Goal: Task Accomplishment & Management: Manage account settings

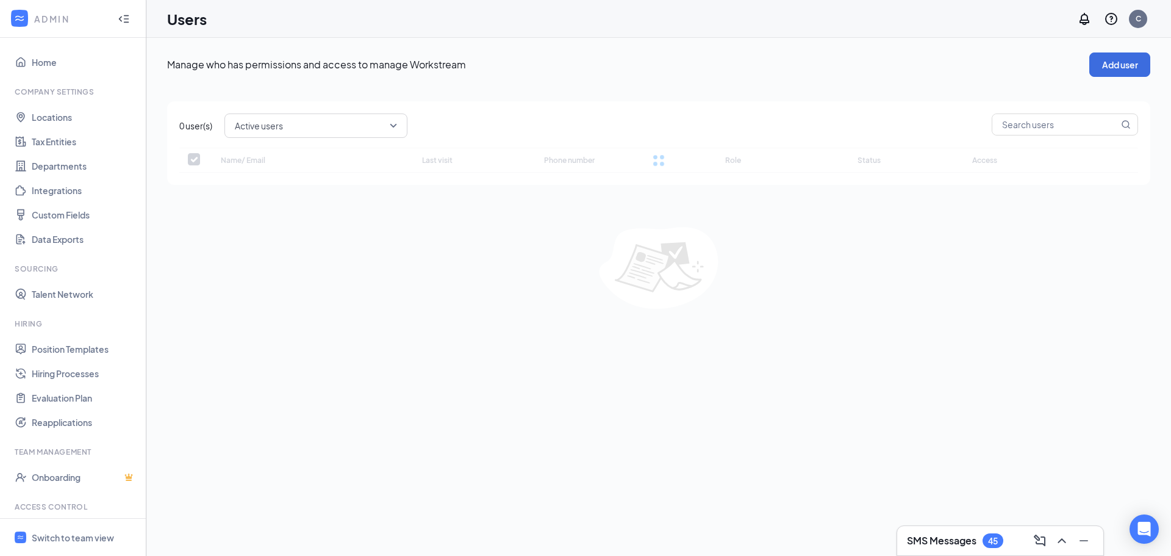
checkbox input "false"
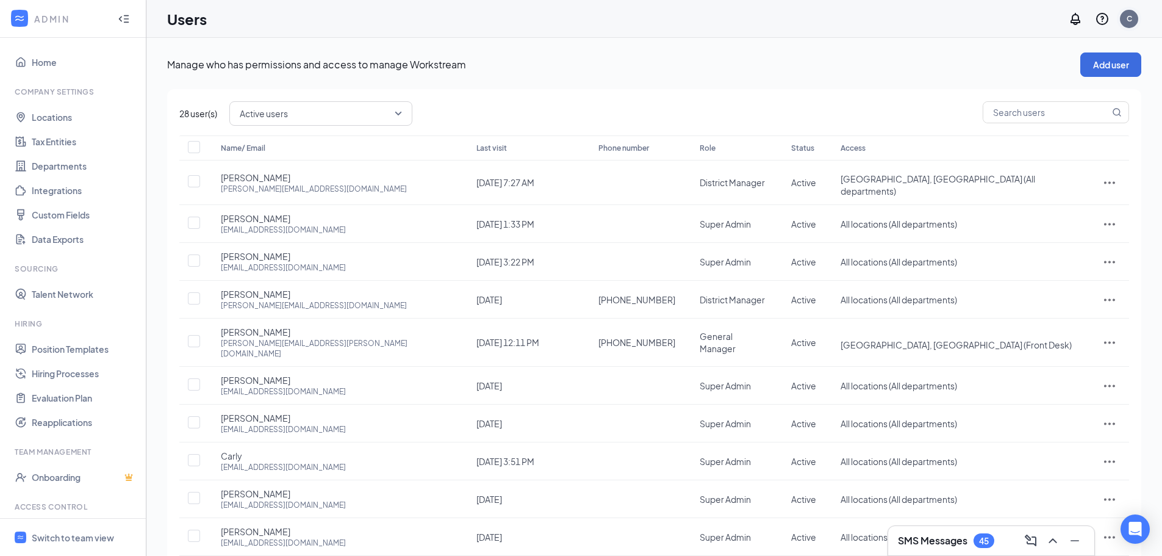
click at [1127, 14] on div "C" at bounding box center [1129, 18] width 5 height 10
click at [1032, 162] on link "Switch account" at bounding box center [1032, 156] width 61 height 11
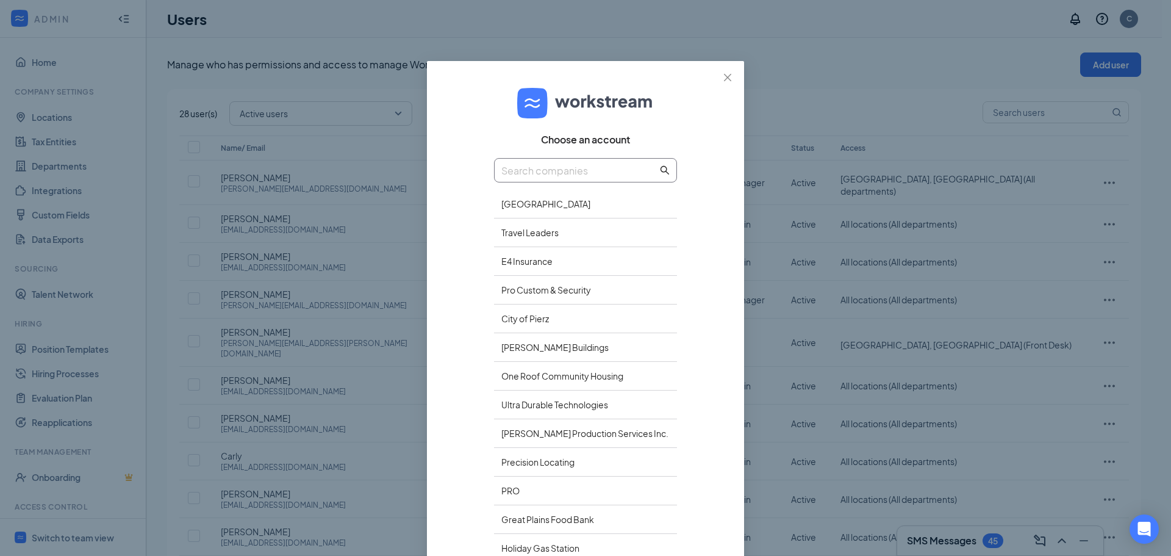
click at [555, 173] on input "text" at bounding box center [579, 170] width 156 height 15
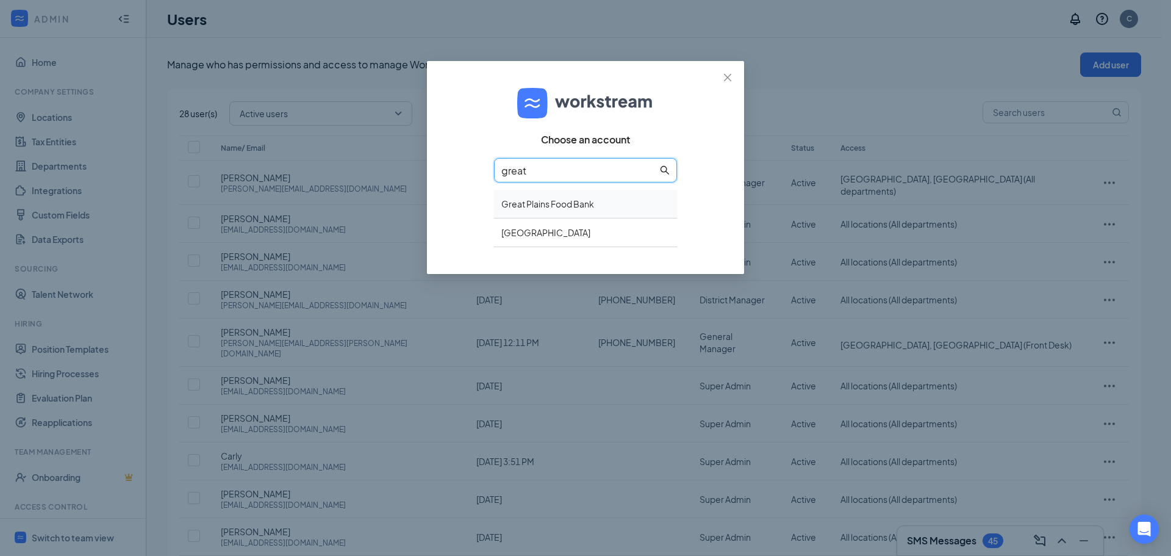
type input "great"
click at [559, 209] on div "Great Plains Food Bank" at bounding box center [585, 204] width 183 height 29
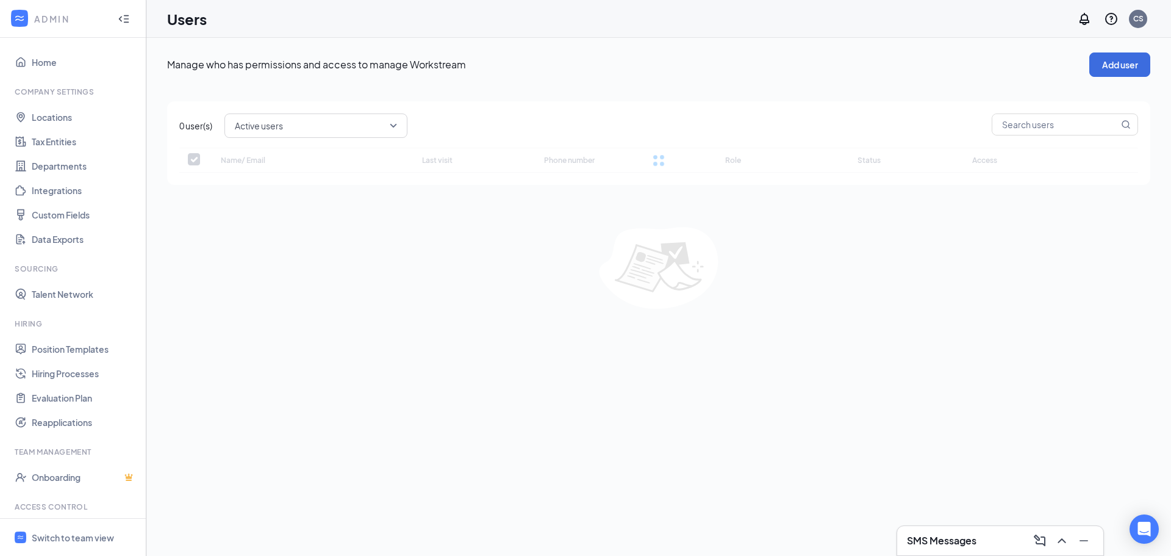
checkbox input "false"
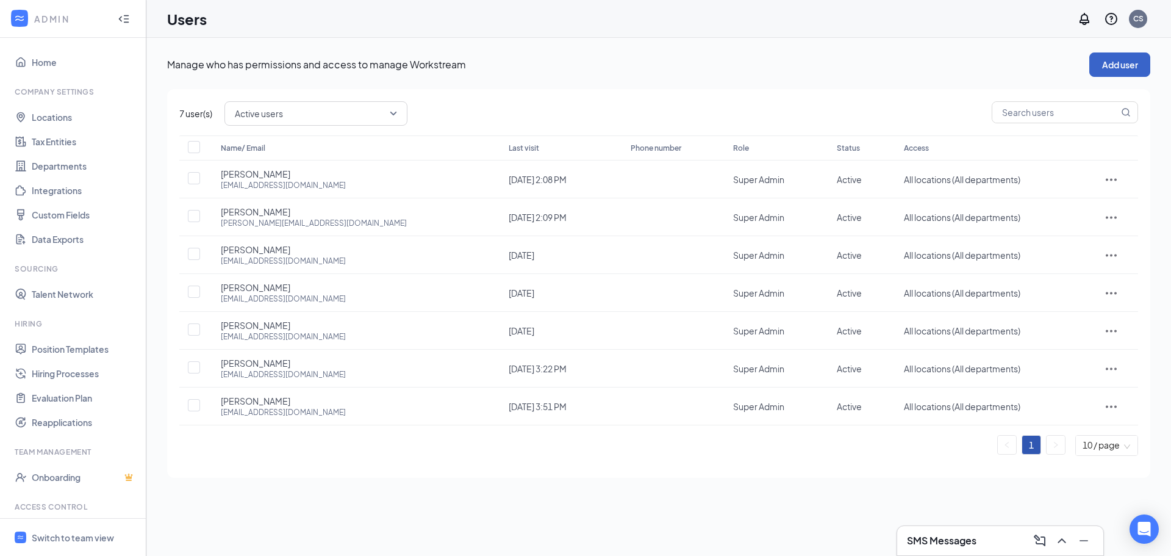
click at [1129, 62] on button "Add user" at bounding box center [1120, 64] width 61 height 24
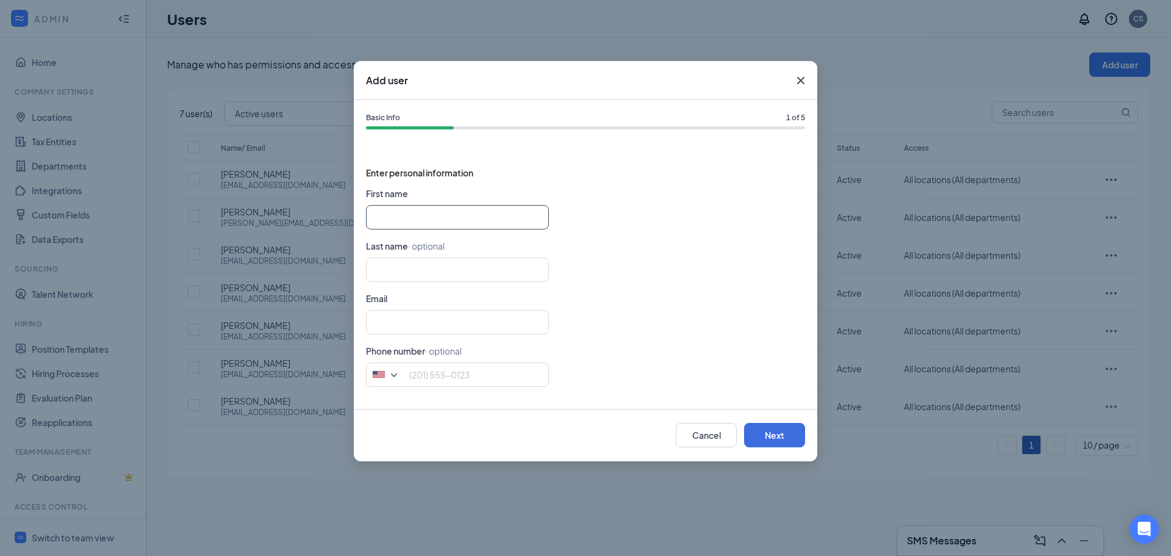
click at [373, 214] on input "text" at bounding box center [457, 217] width 183 height 24
type input "[PERSON_NAME]"
type input "Strand"
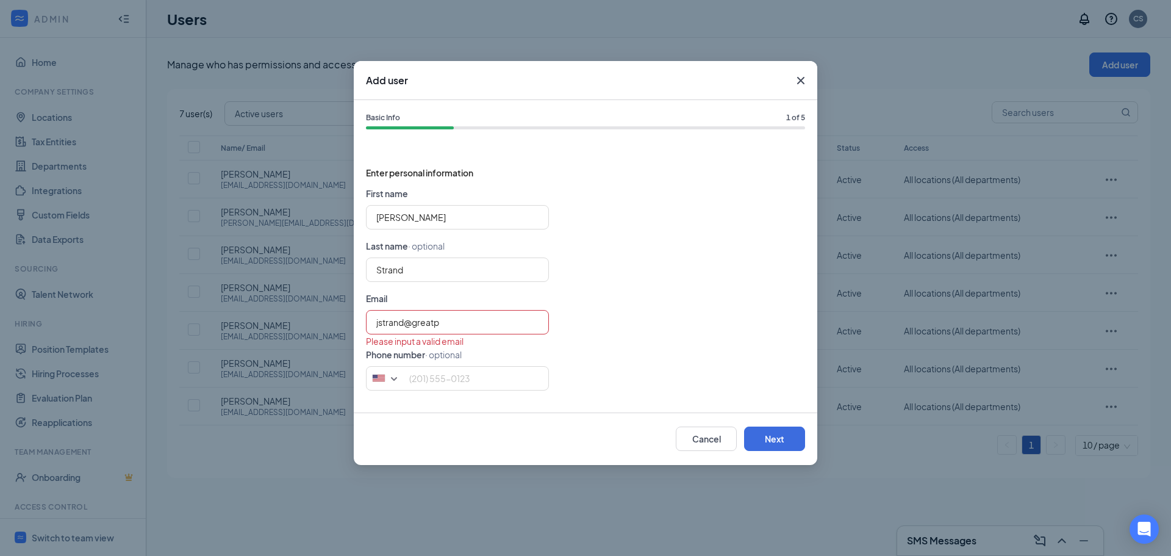
click at [455, 308] on form "First name [PERSON_NAME] Last name · optional Strand Email jstrand@greatp Pleas…" at bounding box center [585, 294] width 439 height 214
drag, startPoint x: 455, startPoint y: 319, endPoint x: 336, endPoint y: 322, distance: 119.6
click at [336, 322] on div "Add user Basic Info 1 of 5 Enter personal information First name [PERSON_NAME] …" at bounding box center [585, 278] width 1171 height 556
paste input "[DOMAIN_NAME]"
type input "[EMAIL_ADDRESS][DOMAIN_NAME]"
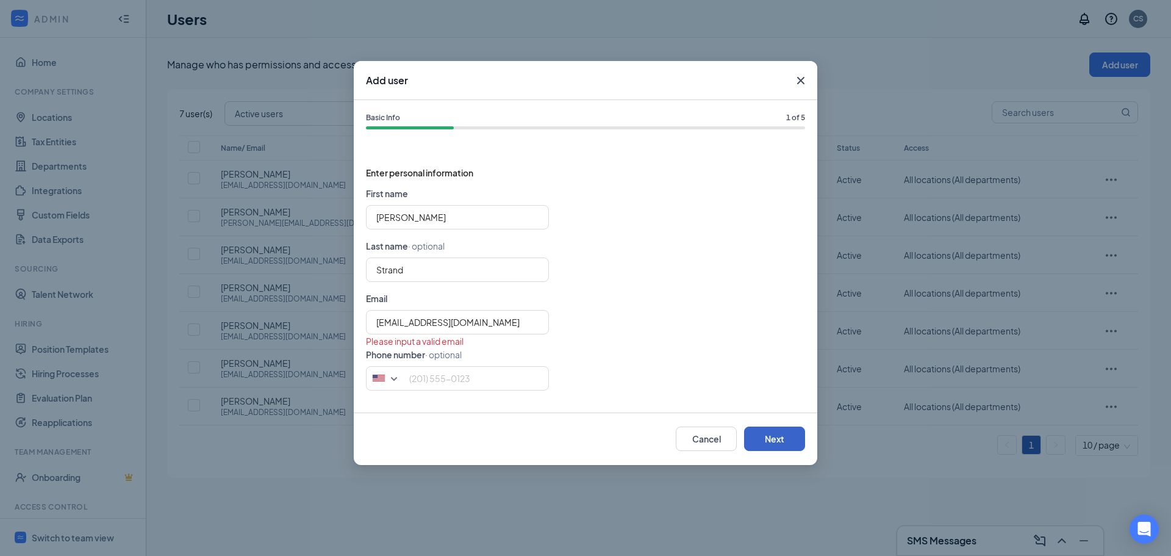
click at [762, 440] on button "Next" at bounding box center [774, 438] width 61 height 24
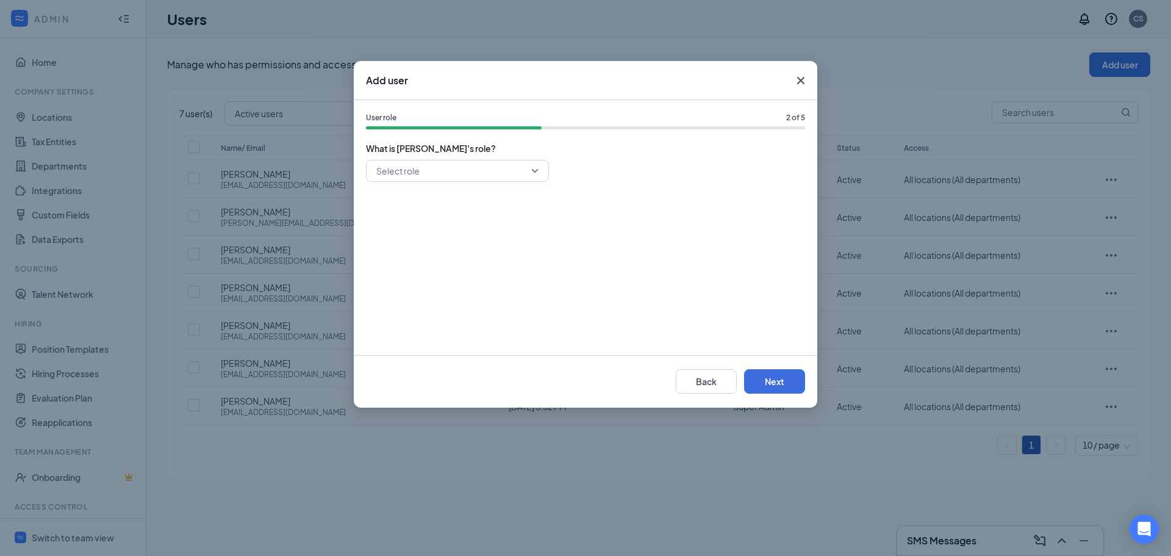
click at [462, 168] on input "search" at bounding box center [453, 170] width 160 height 21
click at [423, 229] on span "District Manager" at bounding box center [408, 230] width 65 height 13
click at [789, 383] on button "Next" at bounding box center [774, 381] width 61 height 24
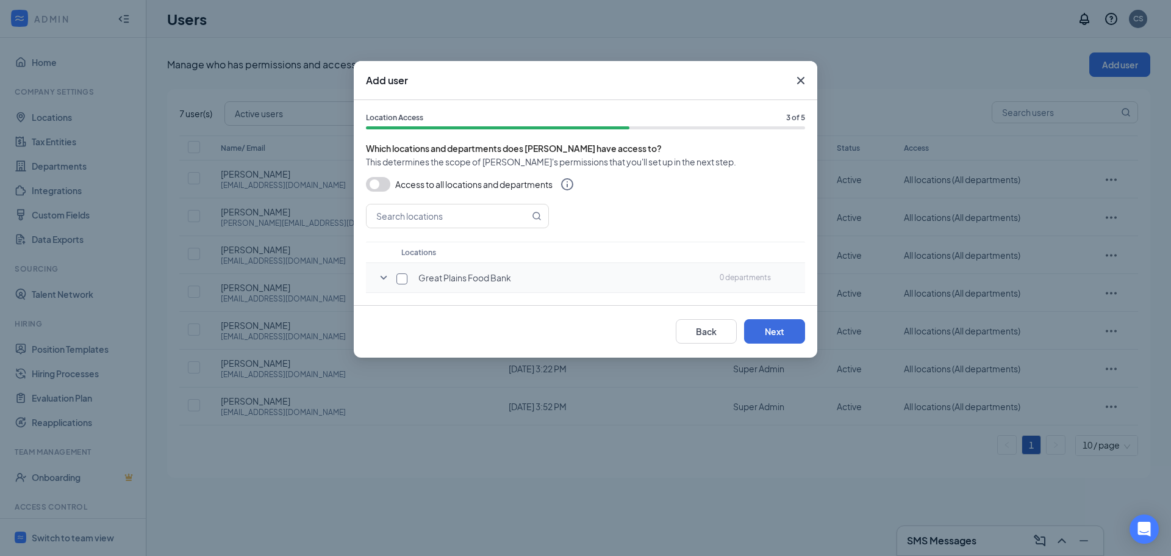
click at [402, 283] on input "checkbox" at bounding box center [402, 278] width 11 height 11
checkbox input "true"
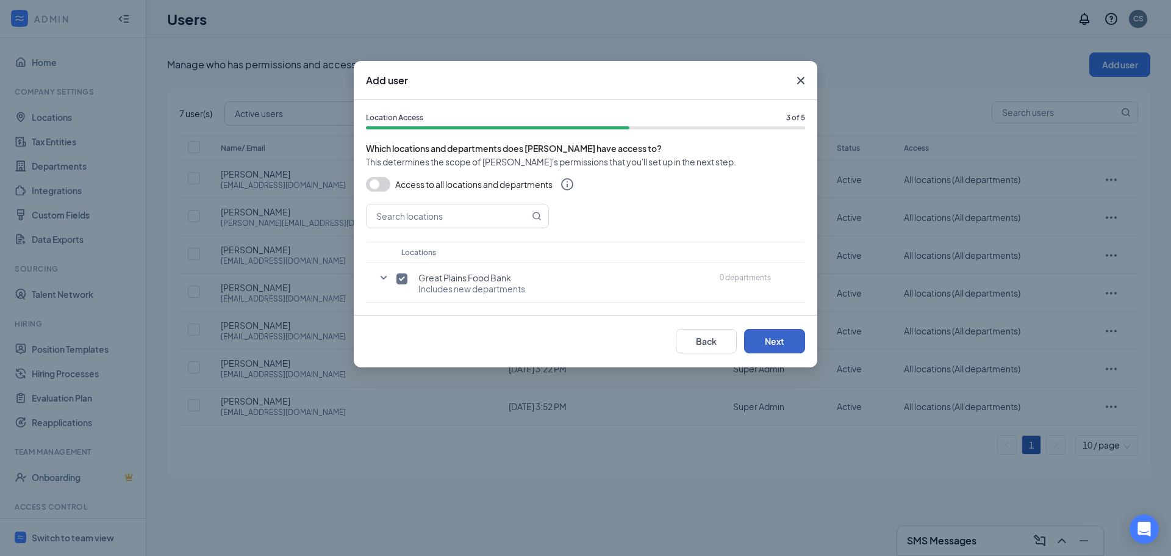
click at [775, 348] on button "Next" at bounding box center [774, 341] width 61 height 24
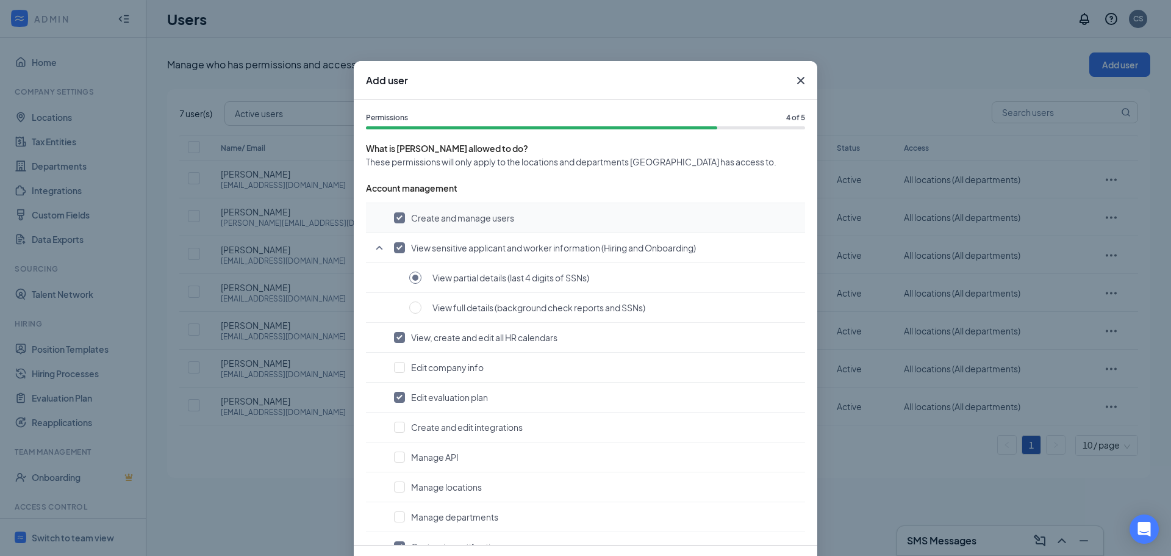
click at [397, 216] on input "checkbox" at bounding box center [399, 217] width 11 height 11
checkbox input "false"
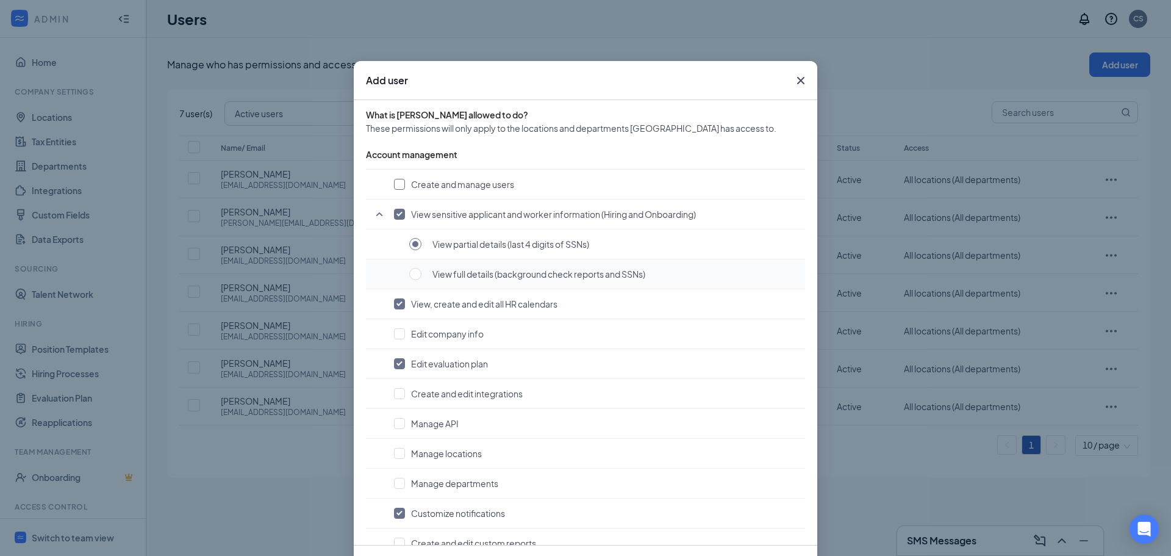
scroll to position [61, 0]
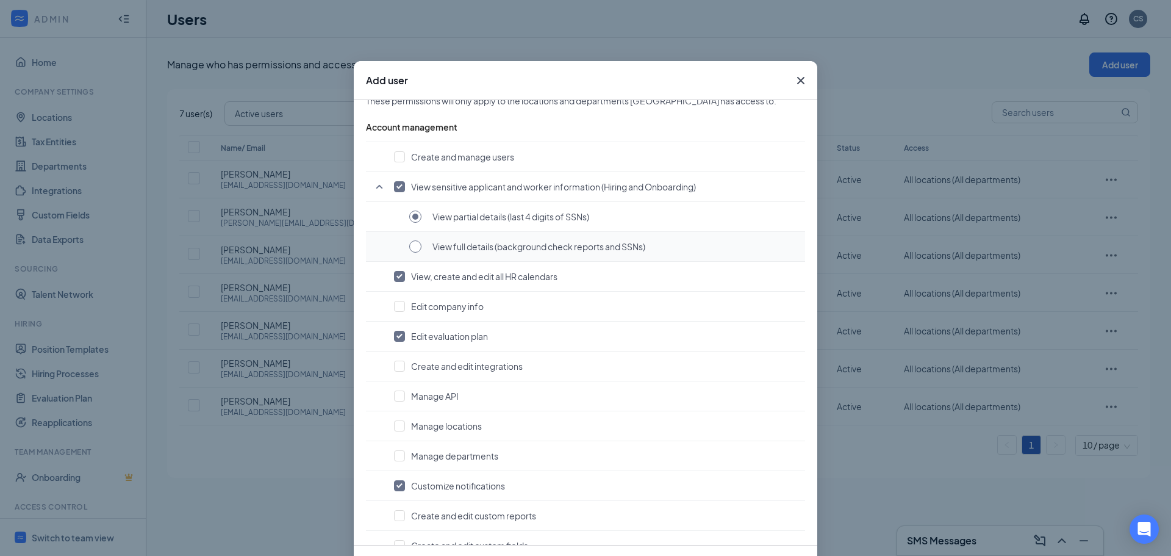
click at [414, 246] on input "radio" at bounding box center [415, 246] width 12 height 12
radio input "true"
radio input "false"
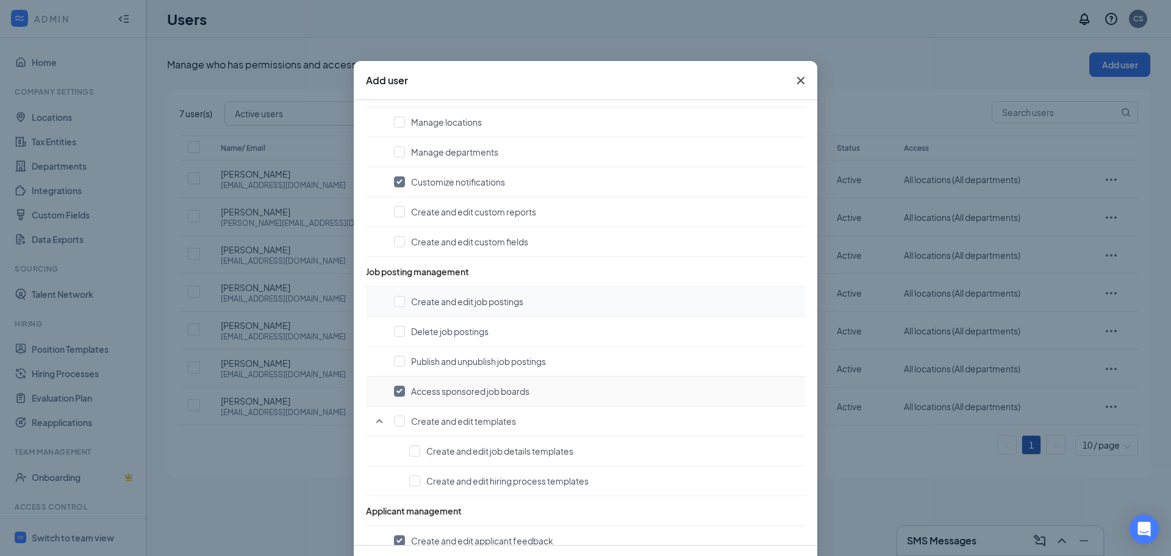
scroll to position [366, 0]
click at [403, 307] on td "Create and edit job postings" at bounding box center [585, 301] width 439 height 30
click at [394, 304] on input "checkbox" at bounding box center [399, 300] width 11 height 11
checkbox input "true"
click at [394, 332] on input "checkbox" at bounding box center [399, 330] width 11 height 11
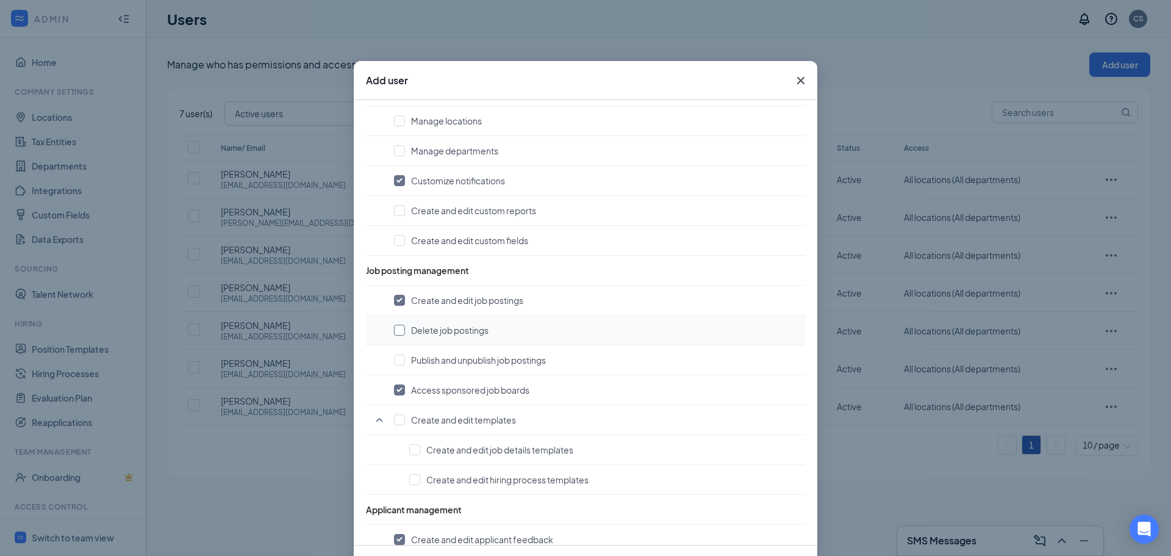
checkbox input "true"
click at [397, 364] on input "checkbox" at bounding box center [399, 359] width 11 height 11
checkbox input "true"
click at [394, 423] on input "checkbox" at bounding box center [399, 419] width 11 height 11
checkbox input "true"
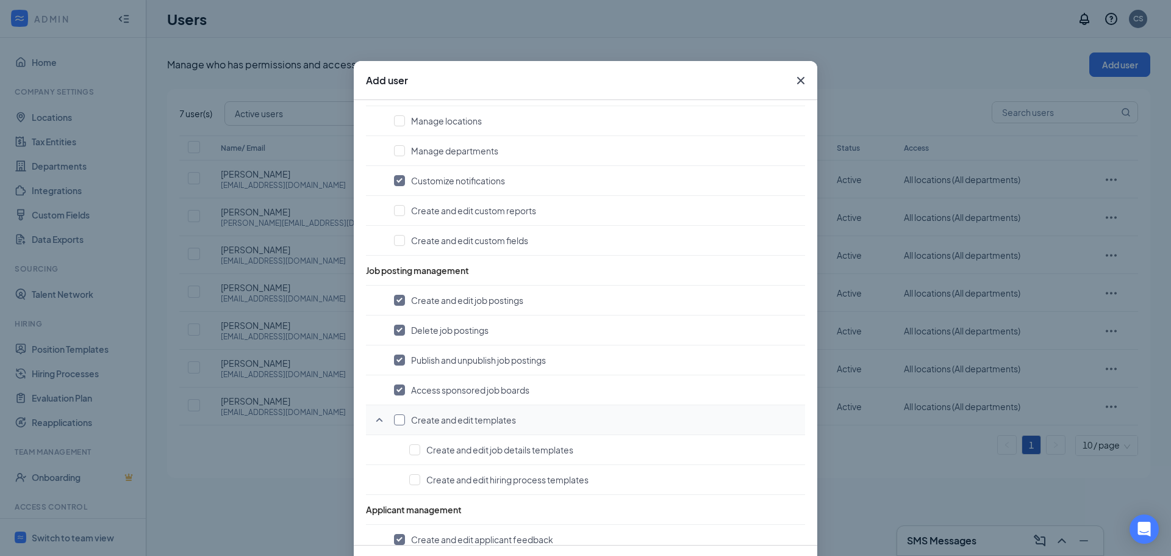
checkbox input "true"
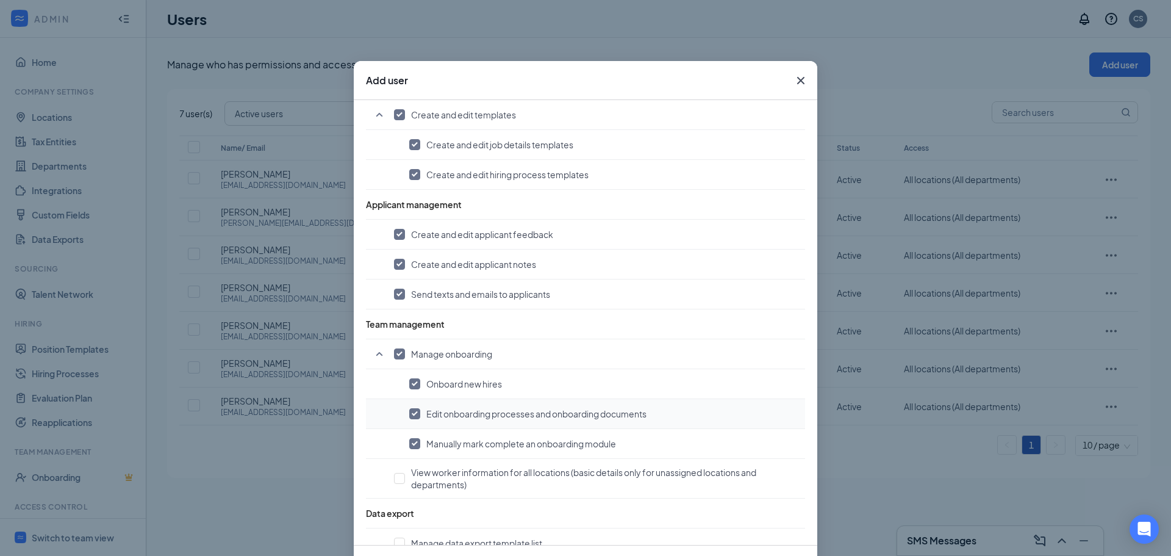
scroll to position [727, 0]
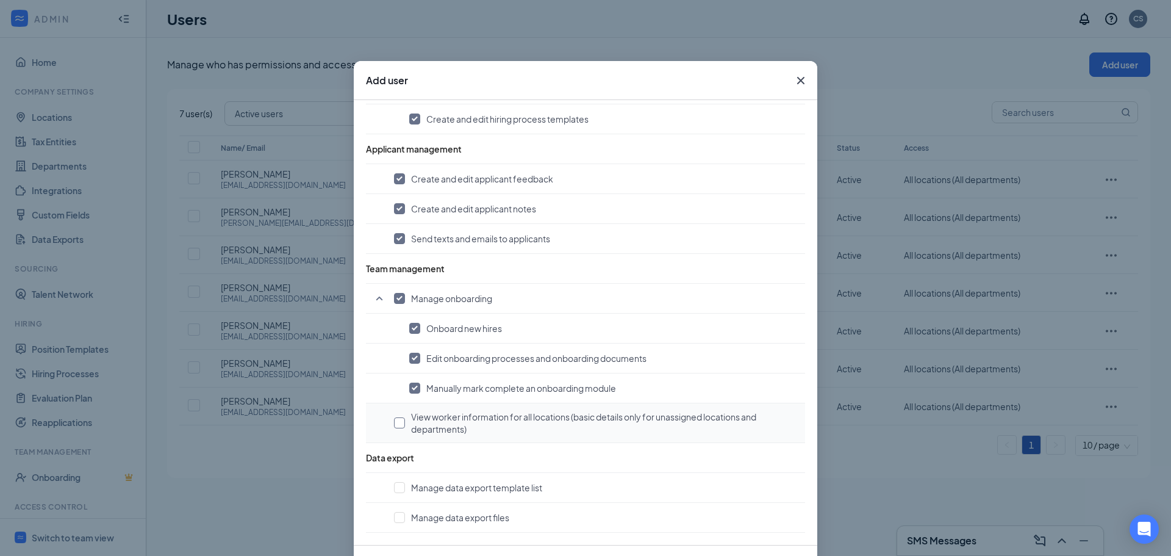
click at [398, 422] on input "checkbox" at bounding box center [399, 422] width 11 height 11
checkbox input "true"
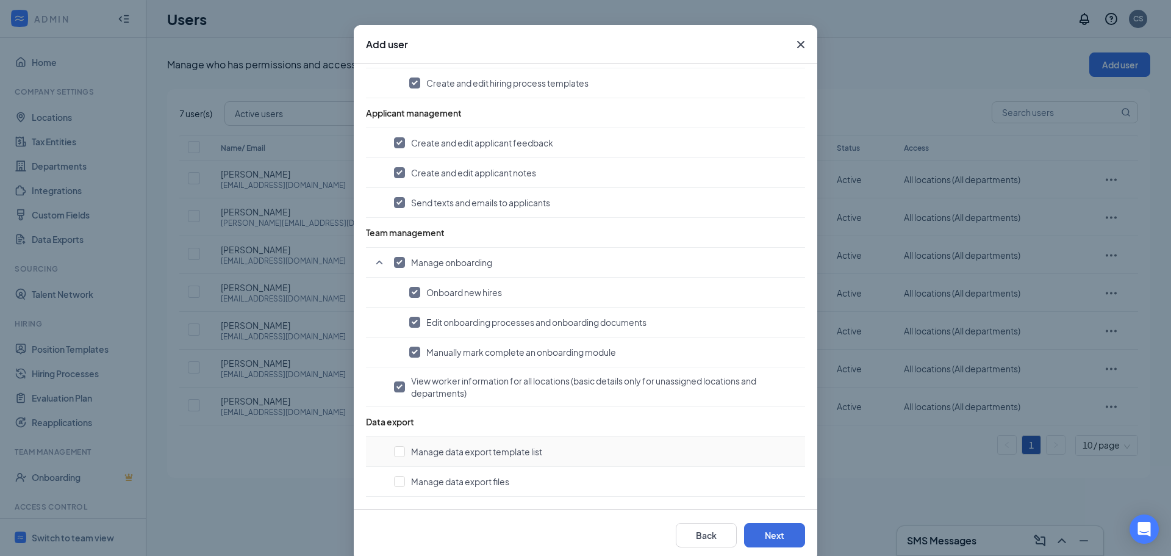
scroll to position [56, 0]
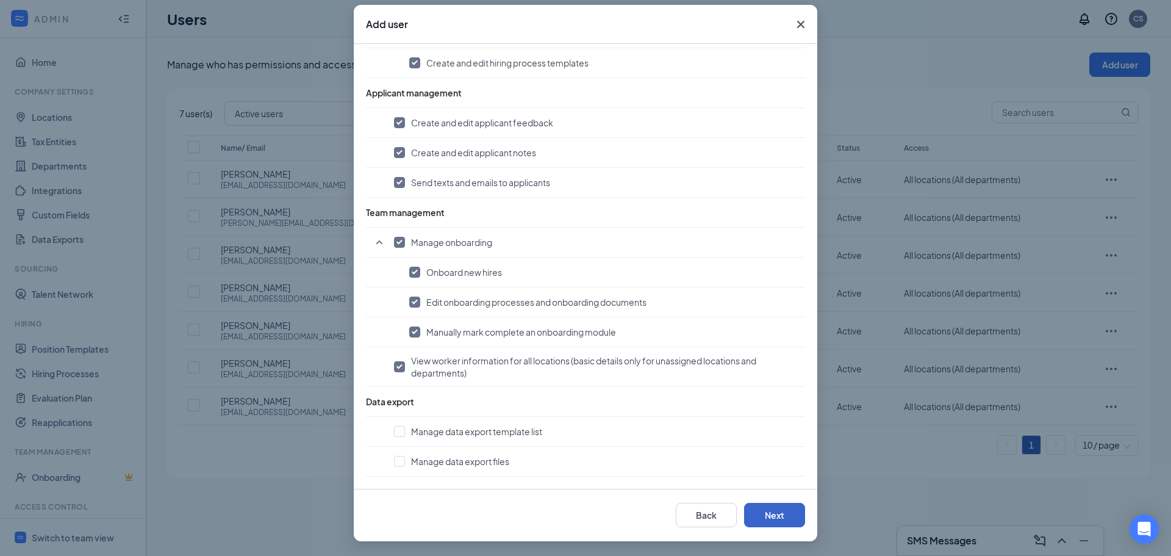
click at [761, 508] on button "Next" at bounding box center [774, 515] width 61 height 24
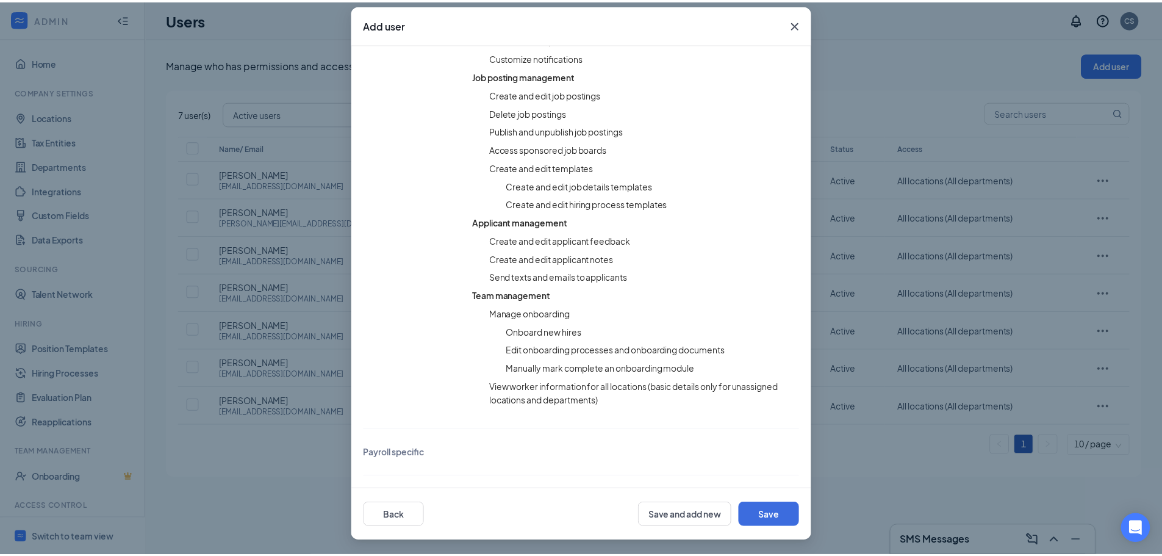
scroll to position [392, 0]
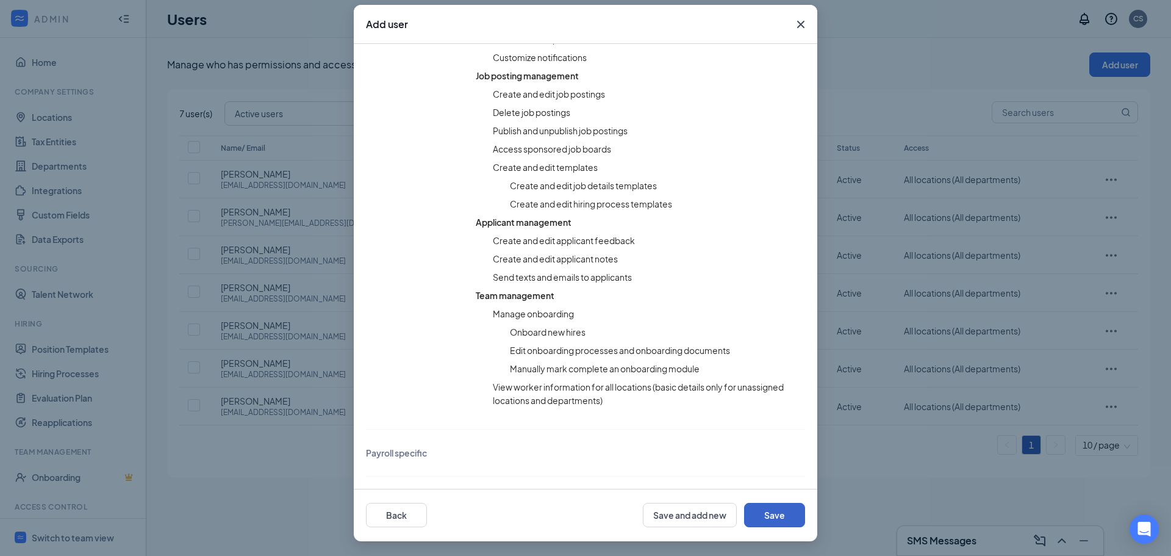
click at [785, 520] on button "Save" at bounding box center [774, 515] width 61 height 24
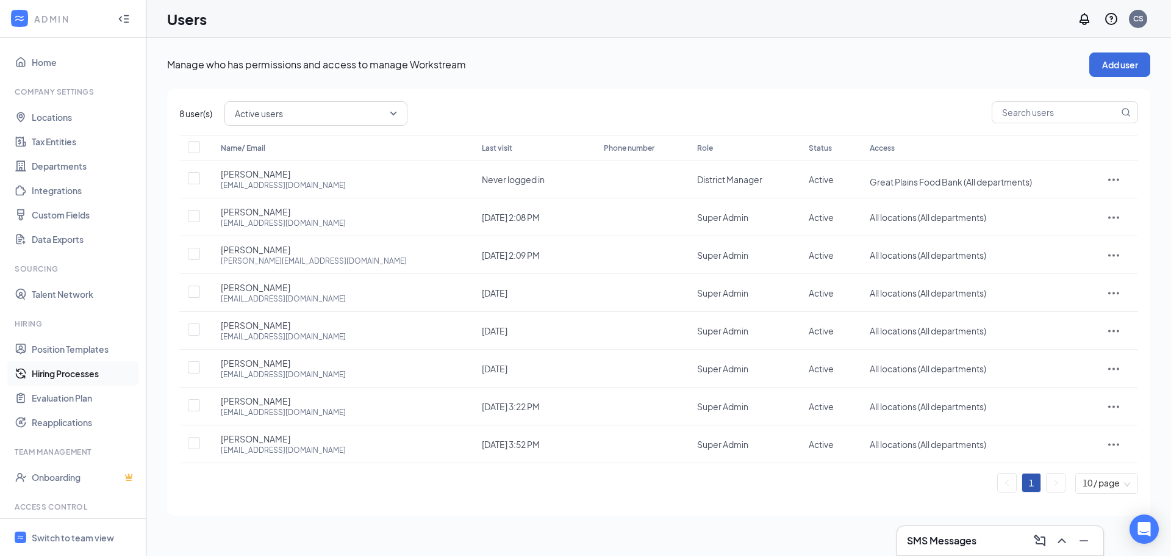
click at [72, 370] on link "Hiring Processes" at bounding box center [84, 373] width 104 height 24
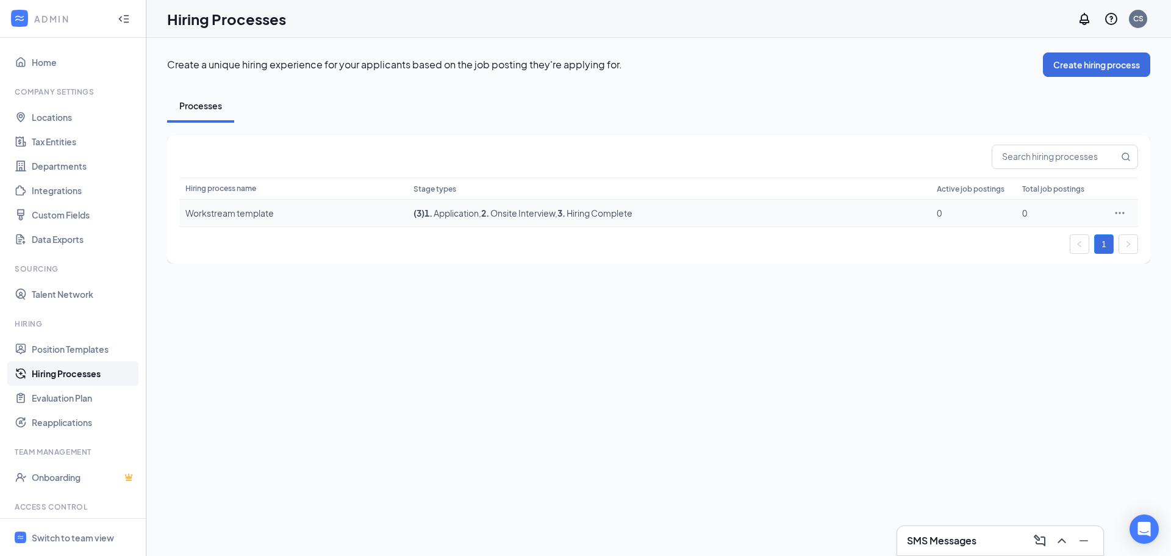
click at [282, 218] on div "Workstream template" at bounding box center [293, 213] width 216 height 12
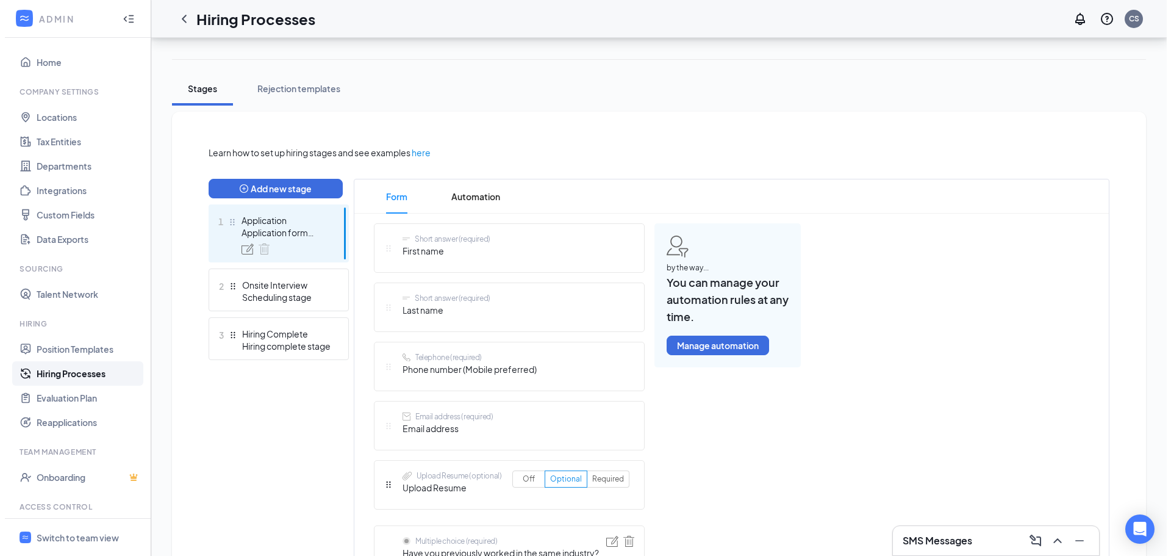
scroll to position [183, 0]
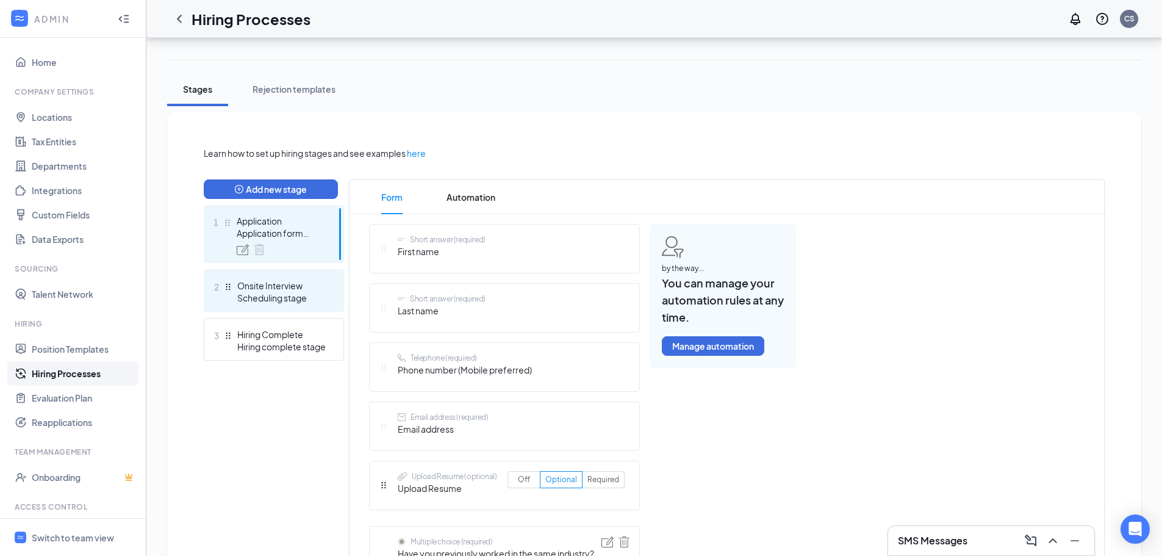
click at [282, 297] on div "Scheduling stage" at bounding box center [281, 298] width 89 height 12
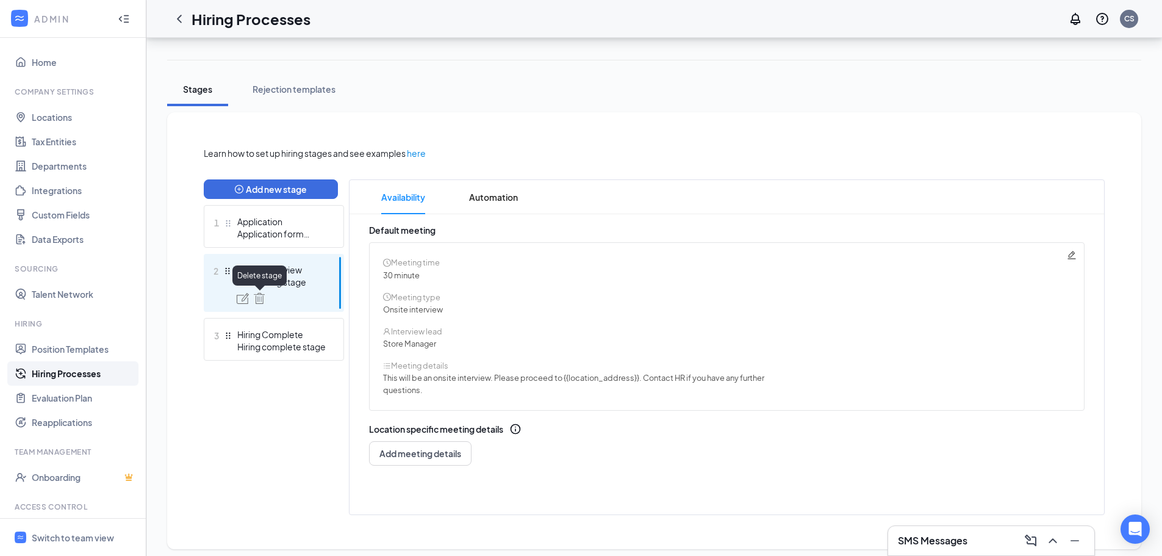
click at [259, 298] on img at bounding box center [259, 298] width 11 height 11
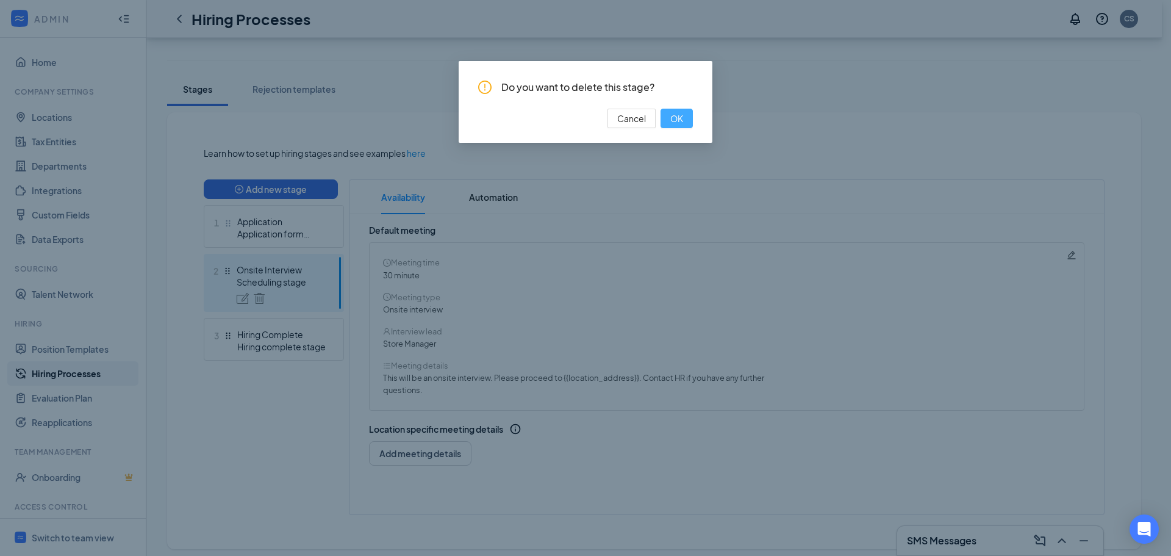
click at [674, 113] on span "OK" at bounding box center [676, 118] width 13 height 13
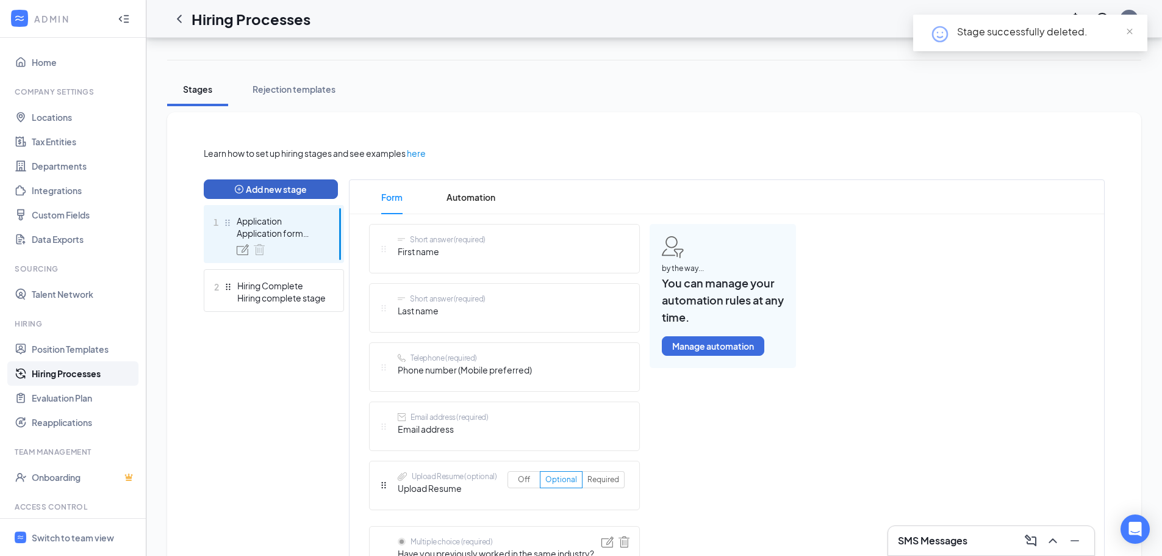
click at [276, 190] on button "Add new stage" at bounding box center [271, 189] width 134 height 20
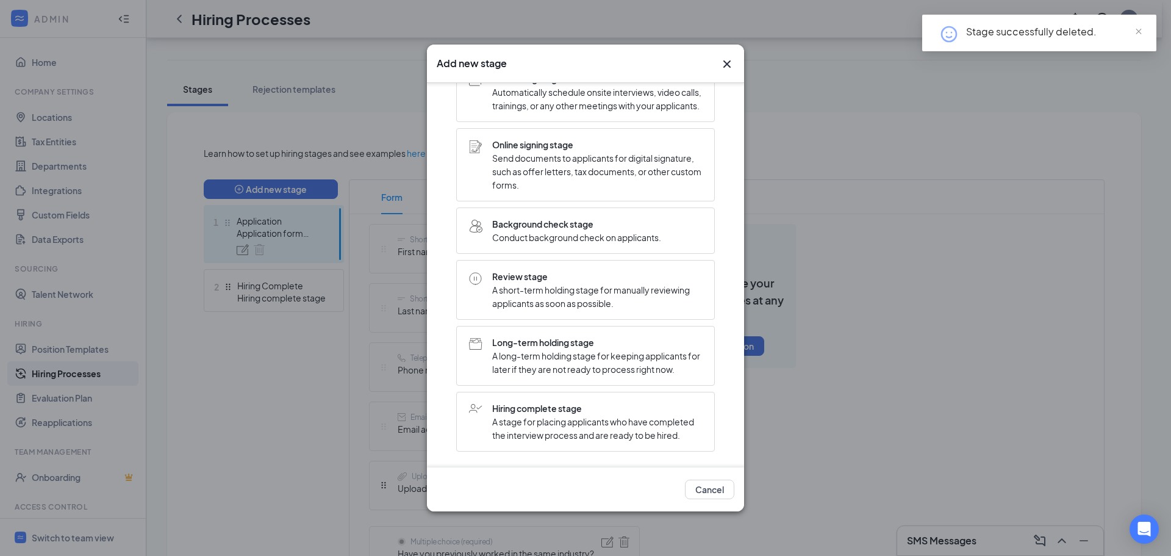
scroll to position [227, 0]
click at [537, 288] on span "A short-term holding stage for manually reviewing applicants as soon as possibl…" at bounding box center [597, 296] width 210 height 27
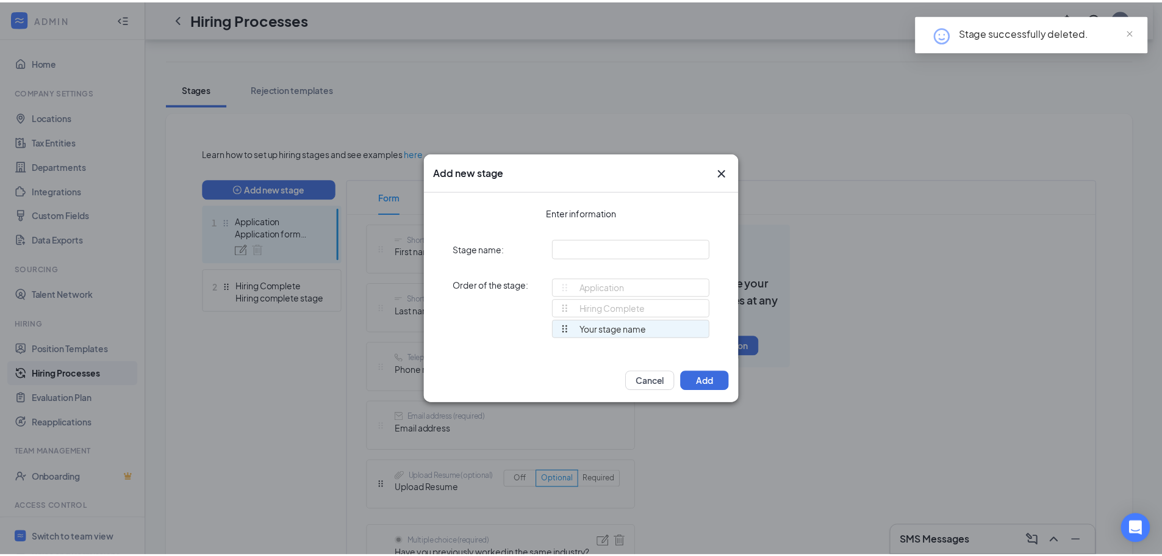
scroll to position [0, 0]
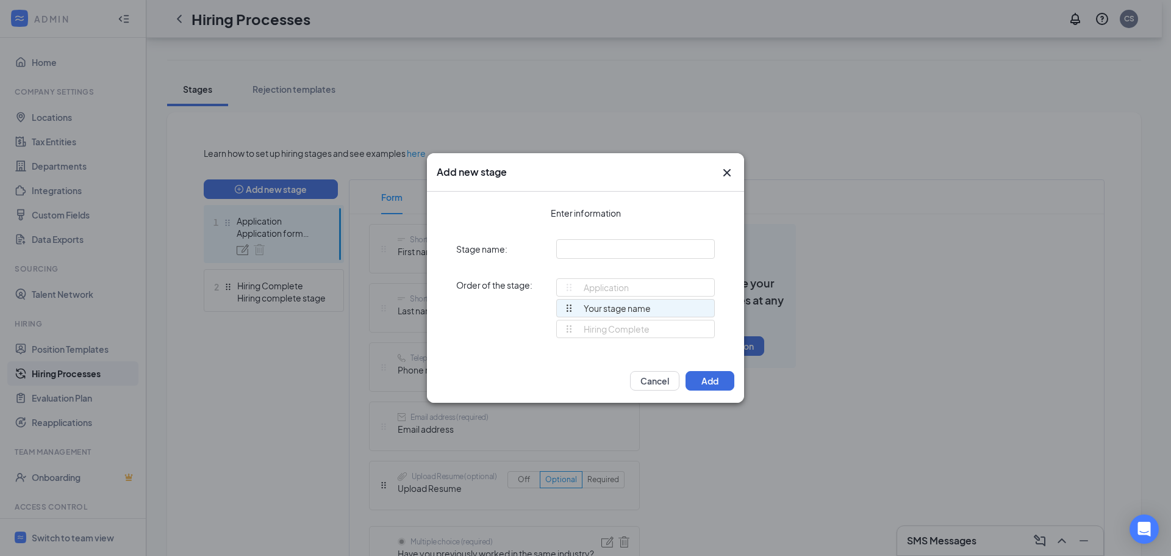
drag, startPoint x: 573, startPoint y: 328, endPoint x: 573, endPoint y: 301, distance: 27.5
click at [573, 301] on div "Application Hiring Complete Your stage name Your stage name To pick up a dragga…" at bounding box center [635, 313] width 159 height 71
click at [581, 254] on input "text" at bounding box center [635, 249] width 159 height 20
type input "Interview"
click at [717, 376] on button "Add" at bounding box center [710, 381] width 49 height 20
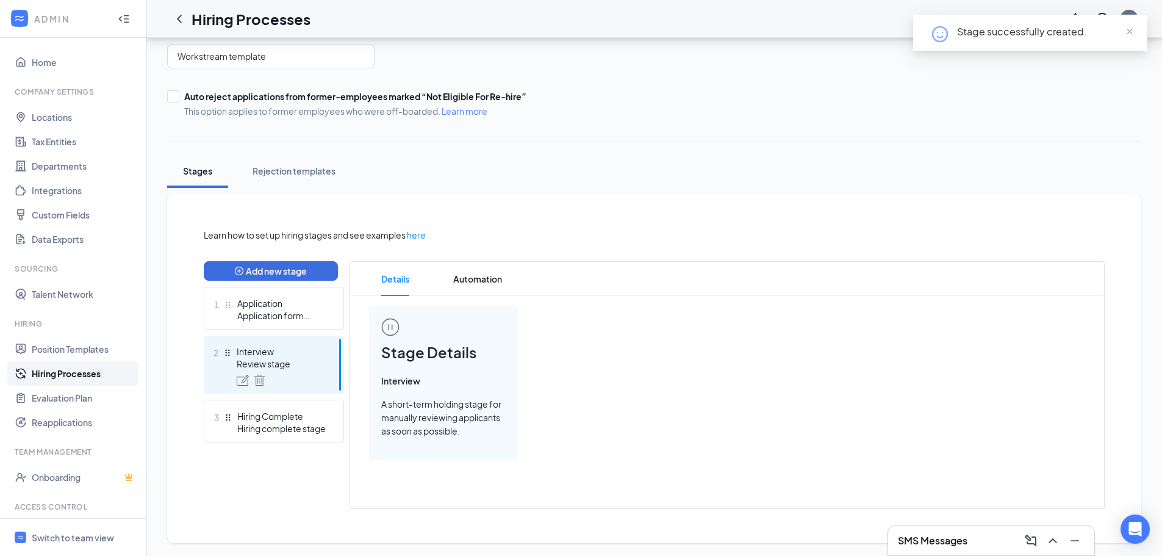
scroll to position [103, 0]
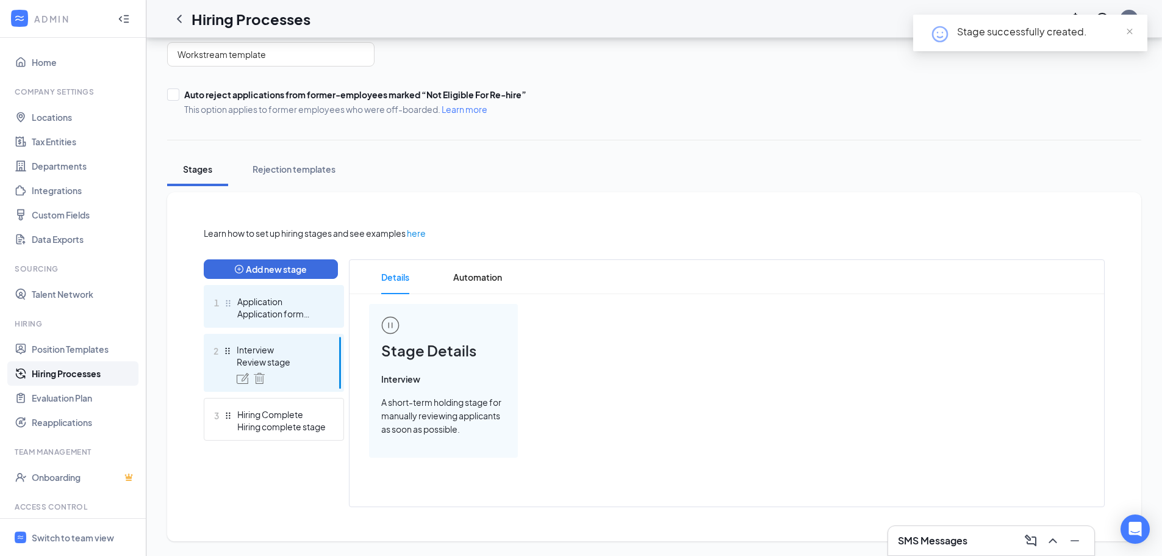
click at [306, 296] on div "Application" at bounding box center [281, 301] width 89 height 12
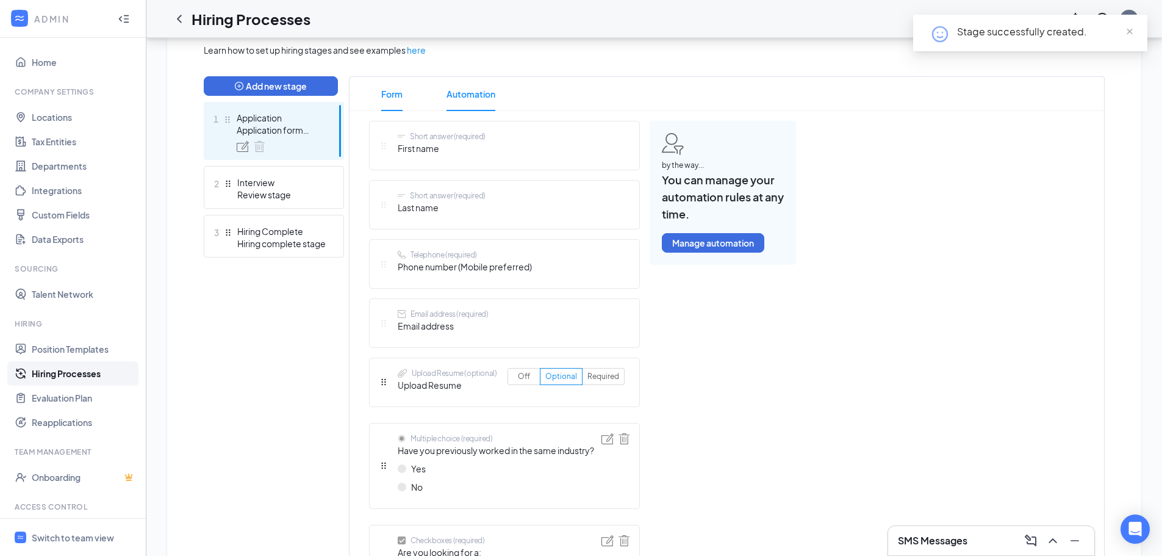
click at [483, 96] on span "Automation" at bounding box center [471, 94] width 49 height 34
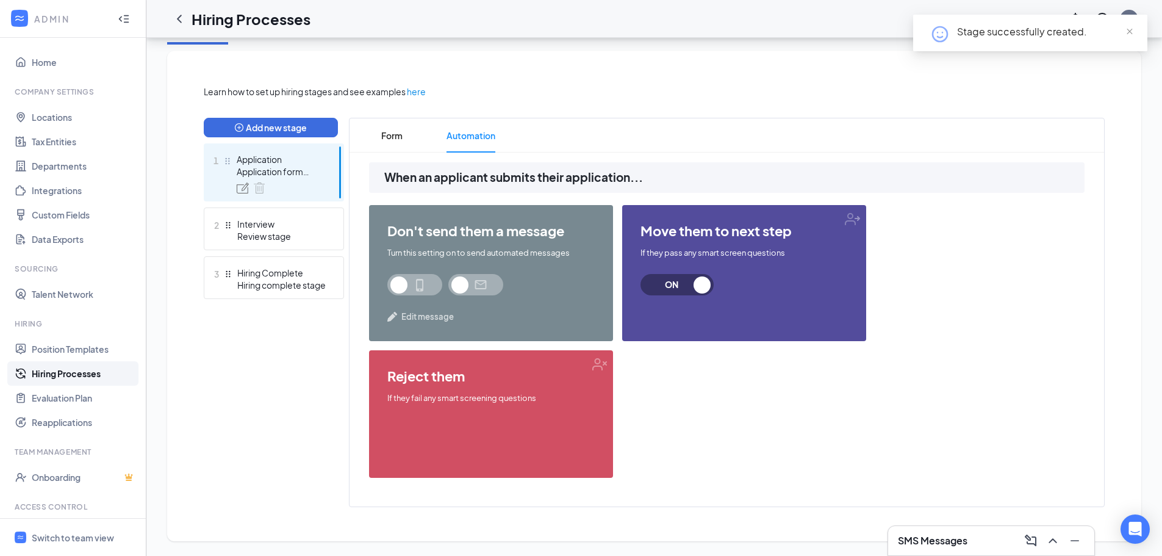
scroll to position [245, 0]
click at [477, 287] on span at bounding box center [475, 284] width 55 height 21
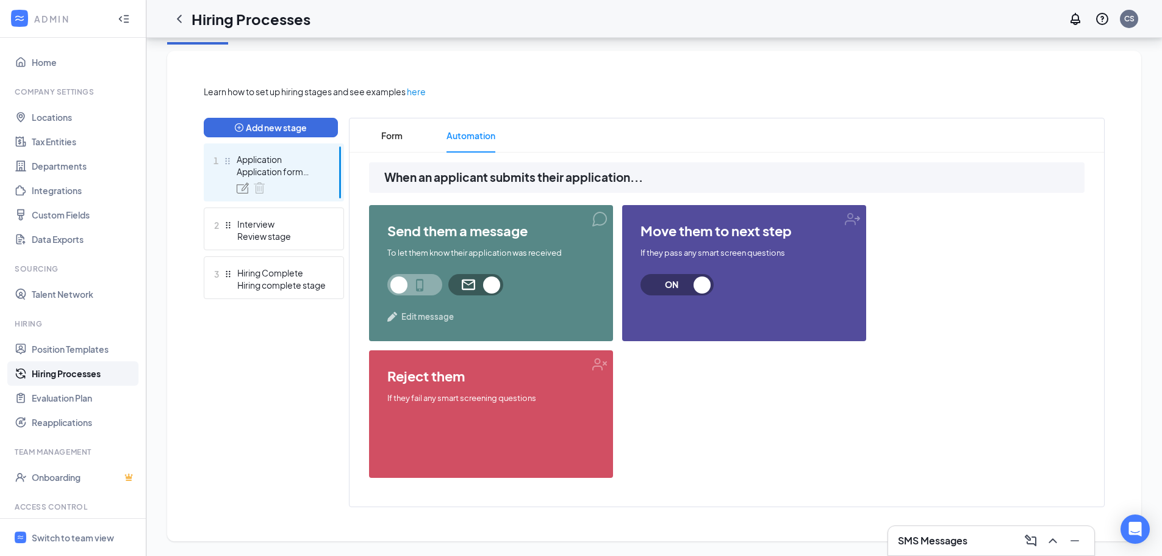
click at [420, 285] on span at bounding box center [414, 284] width 55 height 21
click at [265, 219] on div "Interview" at bounding box center [281, 224] width 89 height 12
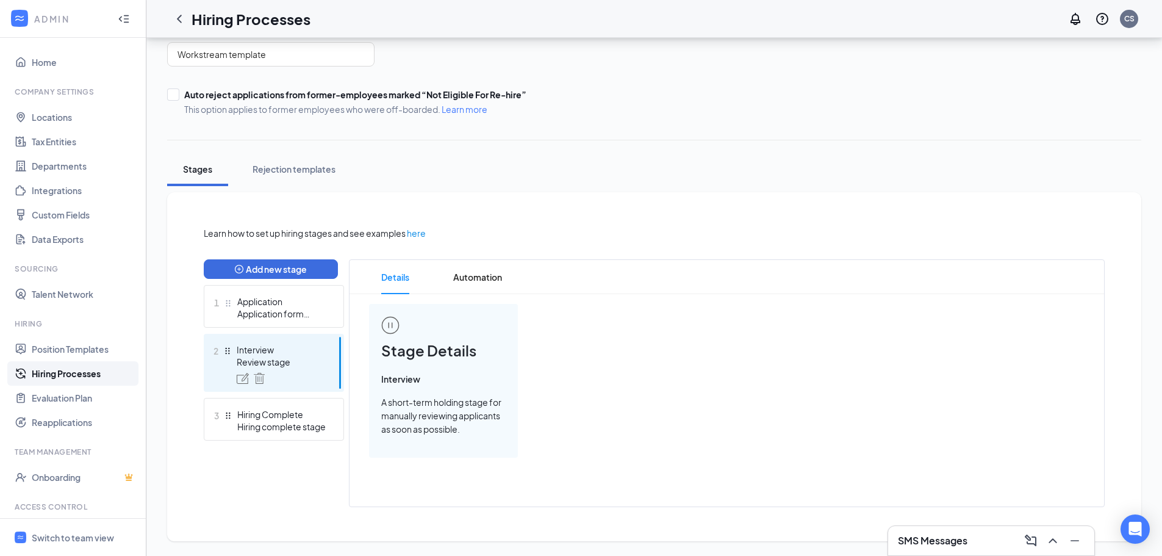
scroll to position [103, 0]
click at [462, 281] on span "Automation" at bounding box center [477, 277] width 49 height 34
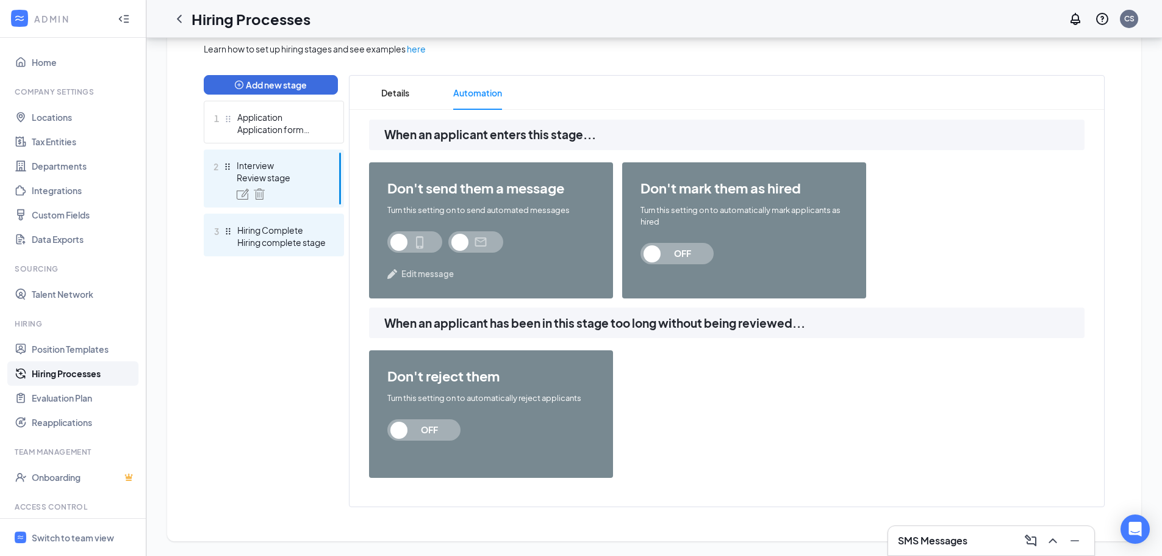
click at [267, 227] on div "Hiring Complete" at bounding box center [281, 230] width 89 height 12
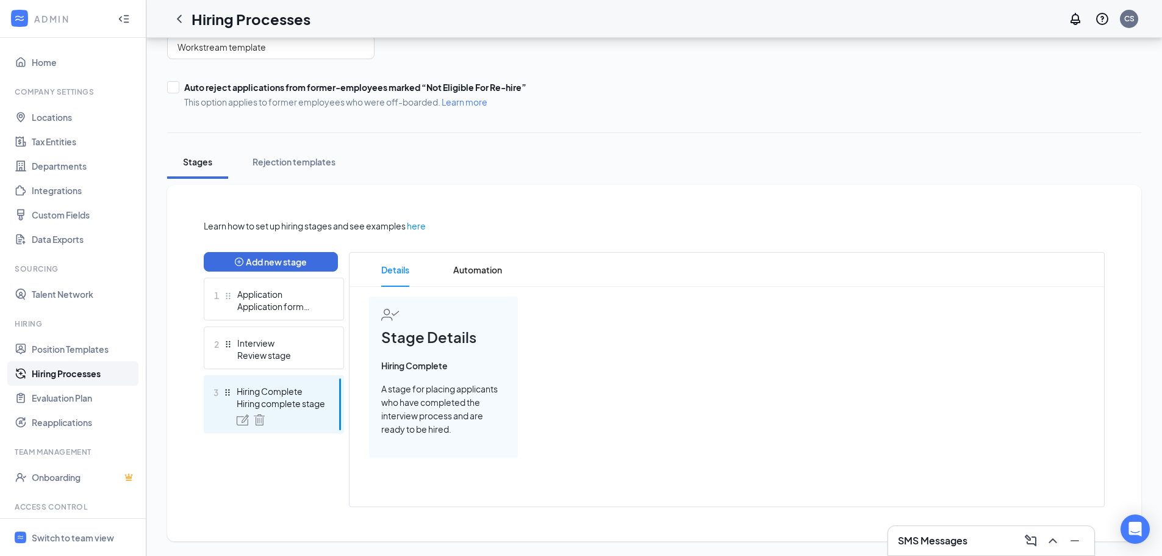
scroll to position [110, 0]
click at [276, 285] on div "1 Application Application form stage" at bounding box center [274, 299] width 140 height 43
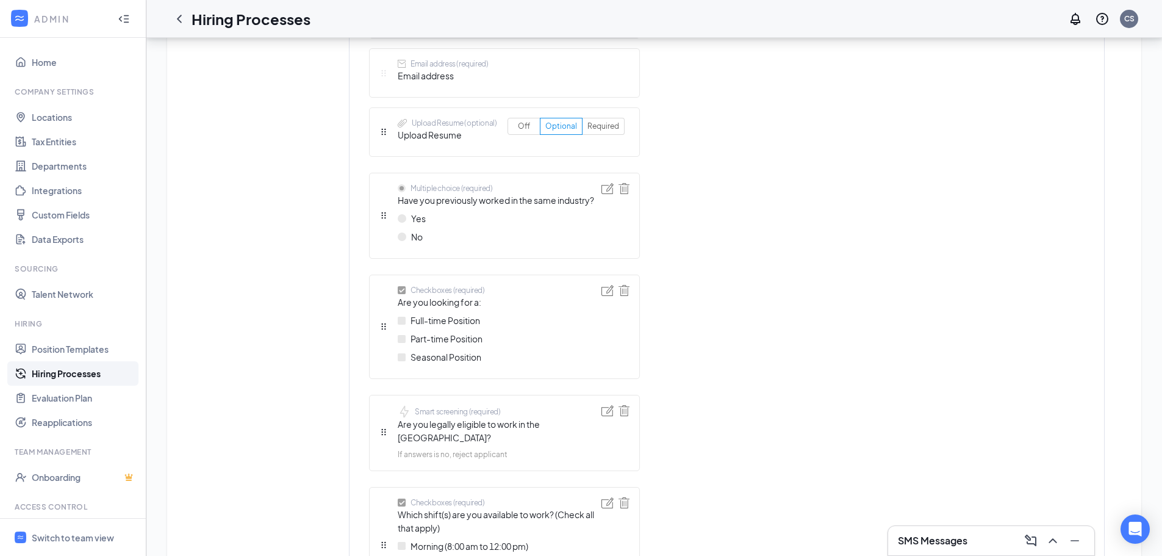
scroll to position [485, 0]
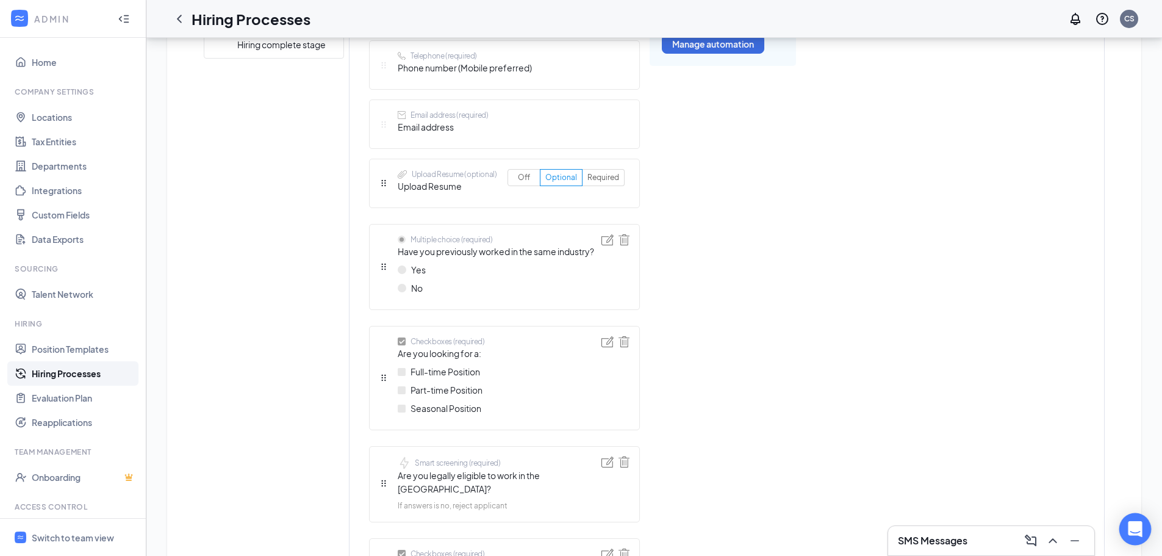
click at [1132, 529] on icon "Open Intercom Messenger" at bounding box center [1135, 529] width 14 height 16
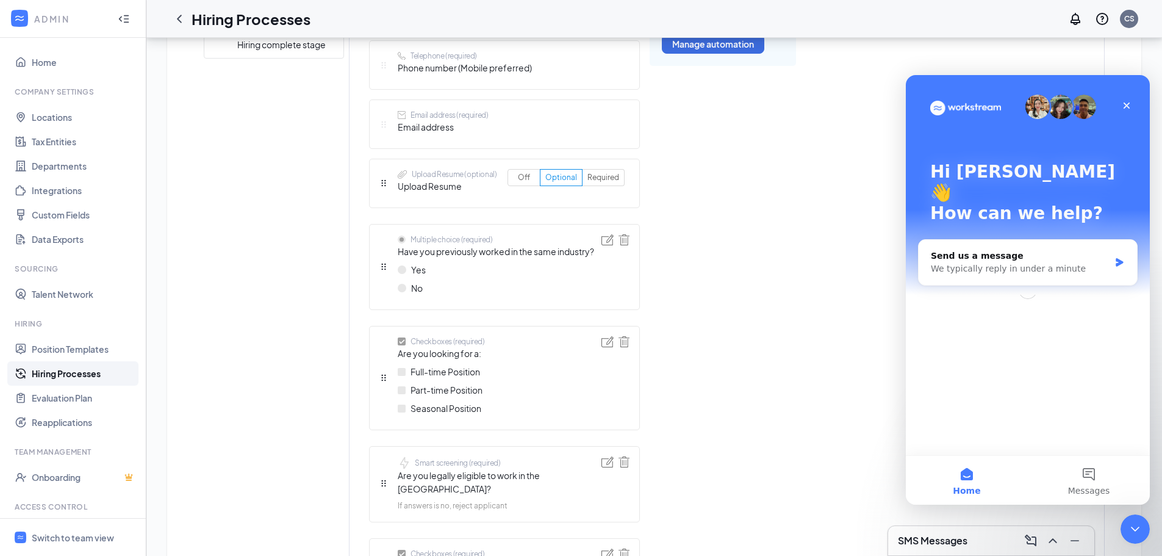
scroll to position [0, 0]
click at [977, 262] on div "We typically reply in under a minute" at bounding box center [1020, 268] width 179 height 13
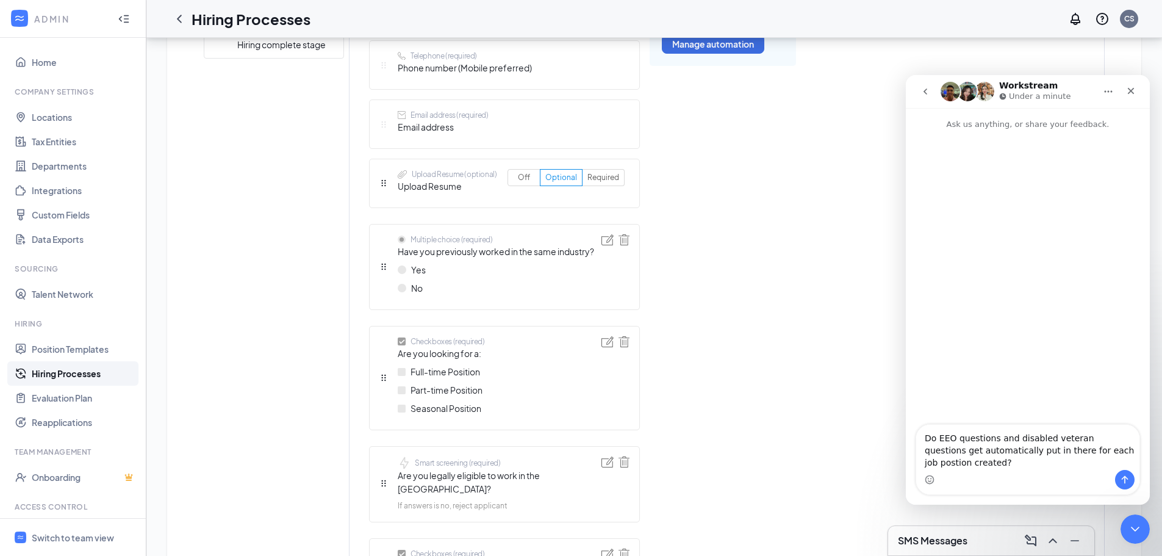
type textarea "Do EEO questions and disabled veteran questions get automatically put in there …"
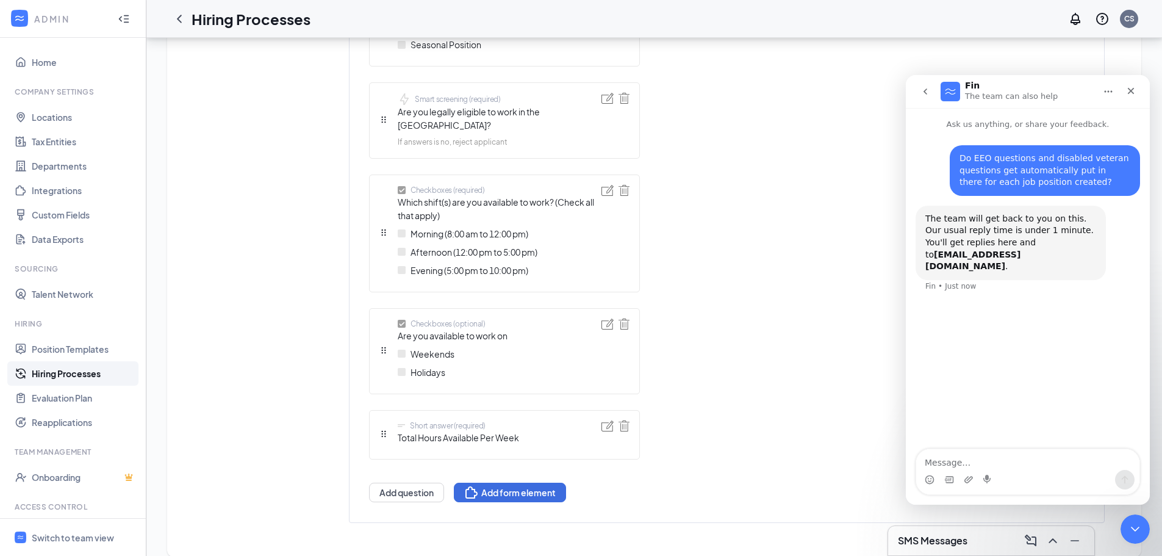
scroll to position [851, 0]
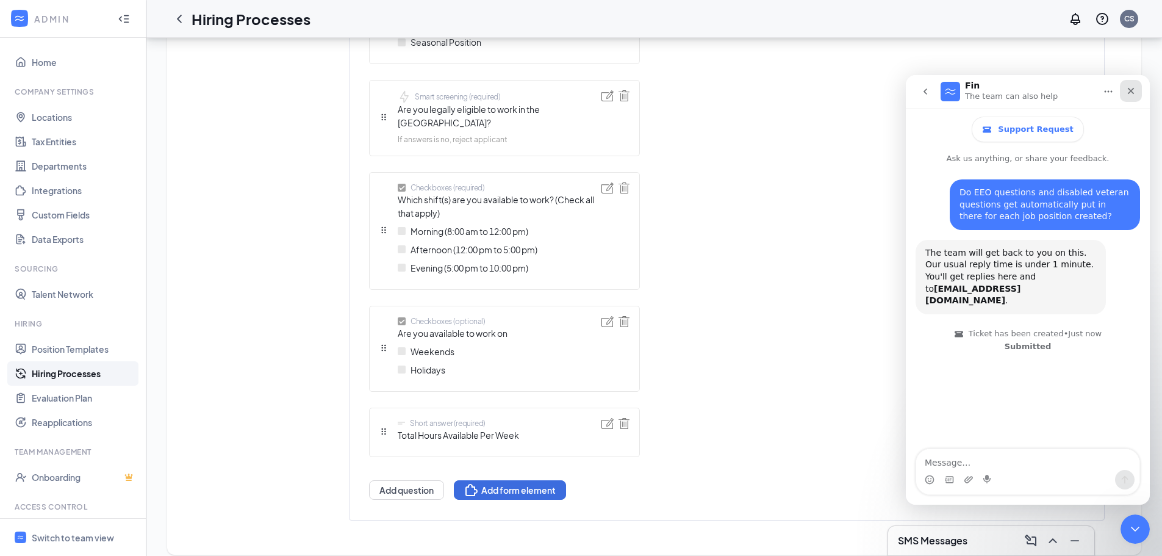
click at [1136, 92] on div "Close" at bounding box center [1131, 91] width 22 height 22
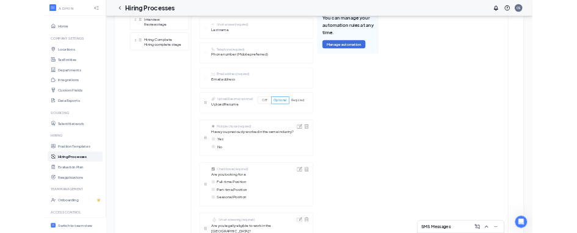
scroll to position [0, 0]
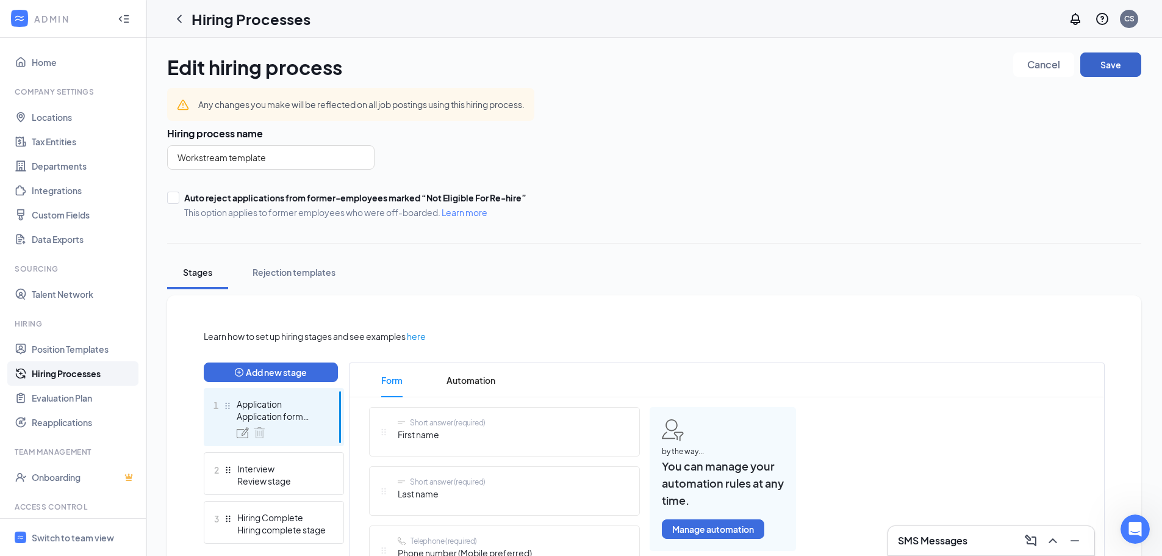
click at [1120, 72] on button "Save" at bounding box center [1110, 64] width 61 height 24
drag, startPoint x: 281, startPoint y: 156, endPoint x: 164, endPoint y: 156, distance: 117.1
type input "Basic Template"
click at [1129, 65] on button "Save" at bounding box center [1110, 64] width 61 height 24
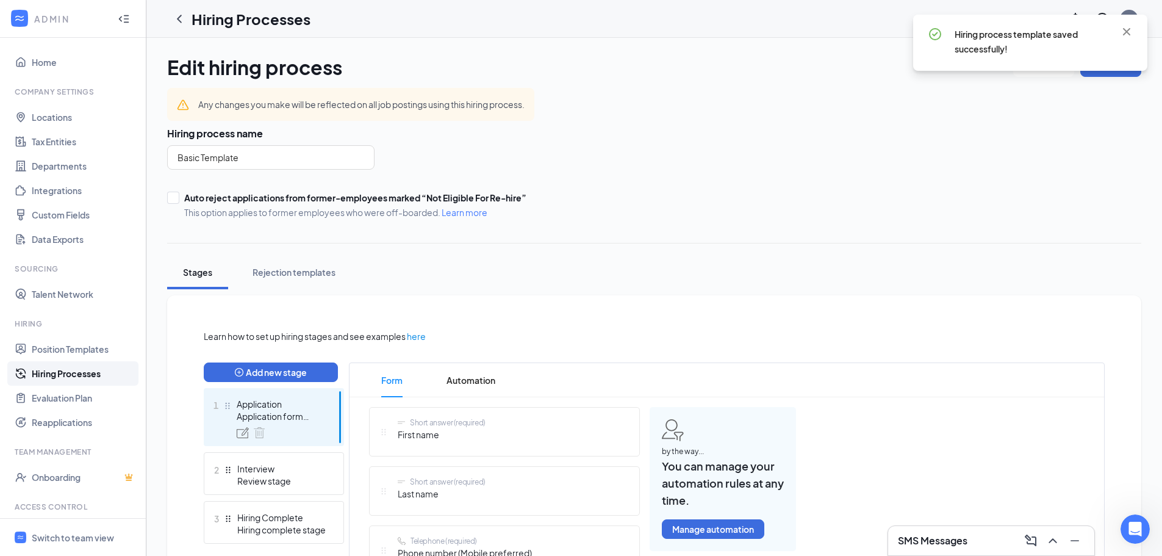
click at [993, 537] on div "SMS Messages" at bounding box center [991, 541] width 187 height 20
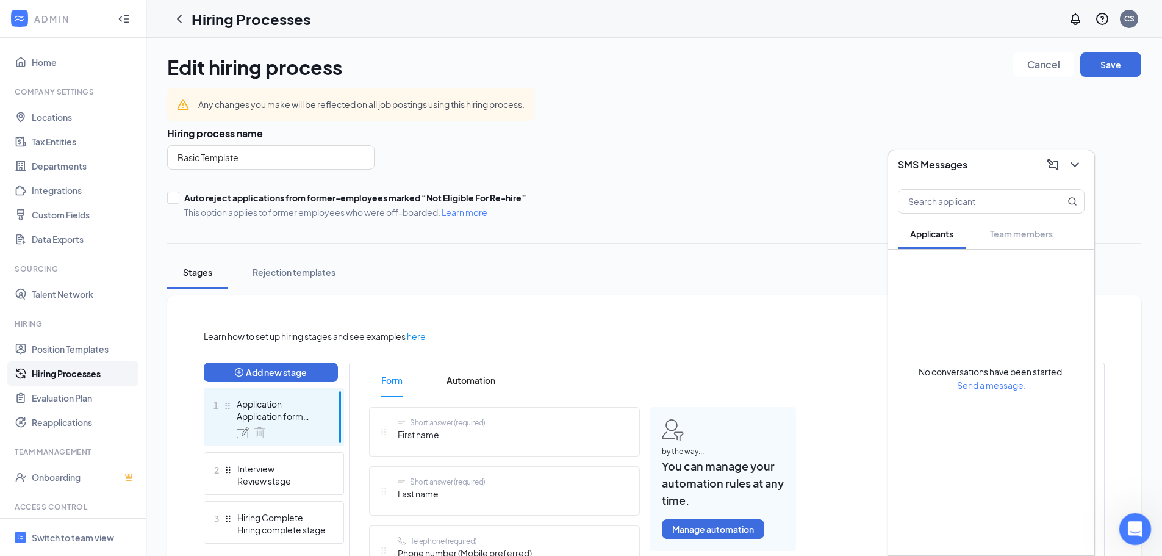
click at [1126, 520] on div "Open Intercom Messenger" at bounding box center [1133, 527] width 40 height 40
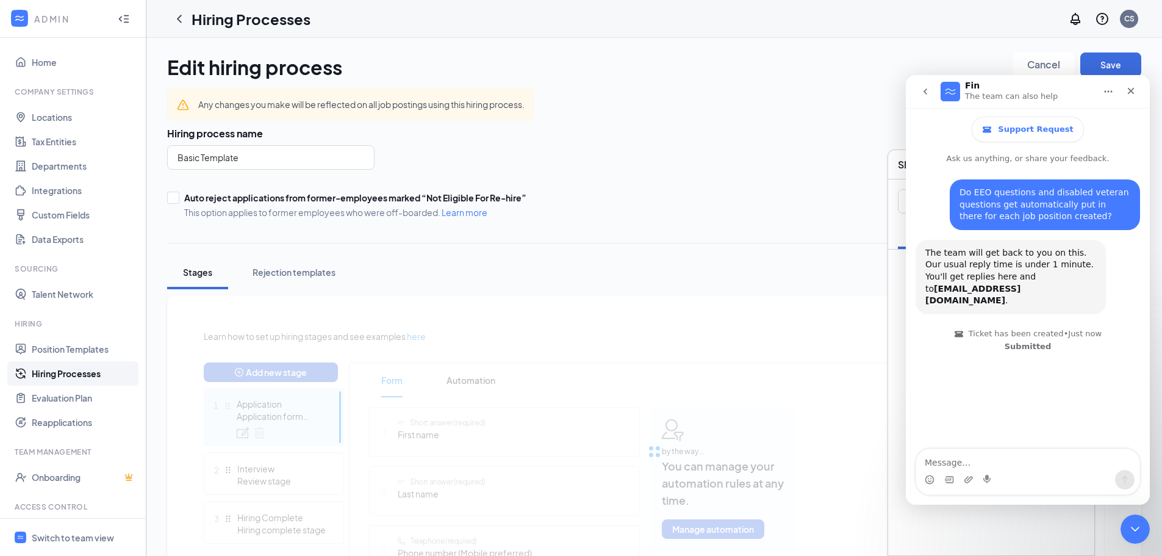
click at [895, 165] on div "SMS Messages" at bounding box center [991, 164] width 206 height 29
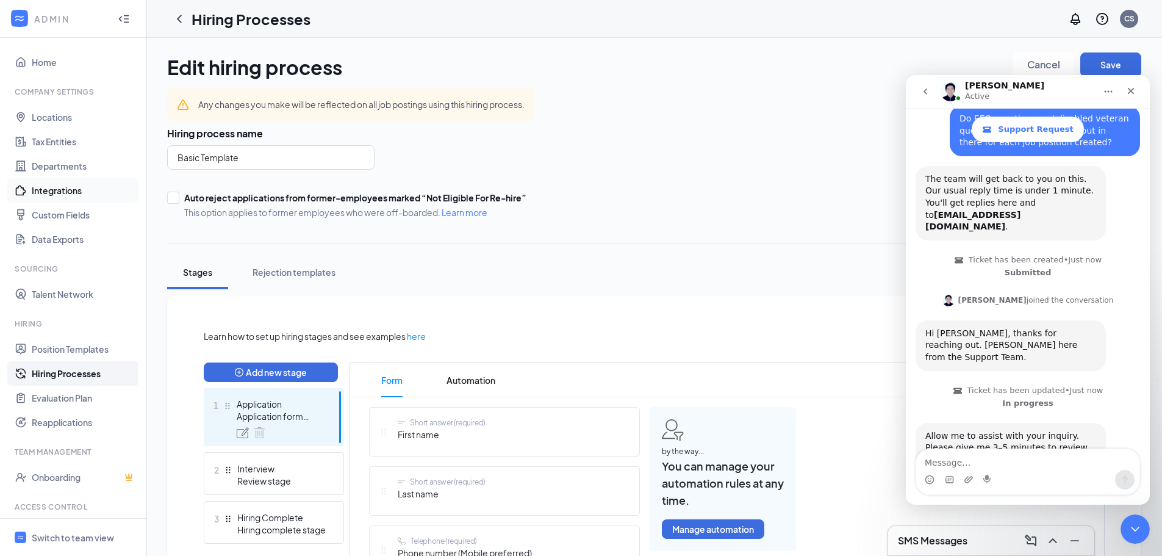
scroll to position [99, 0]
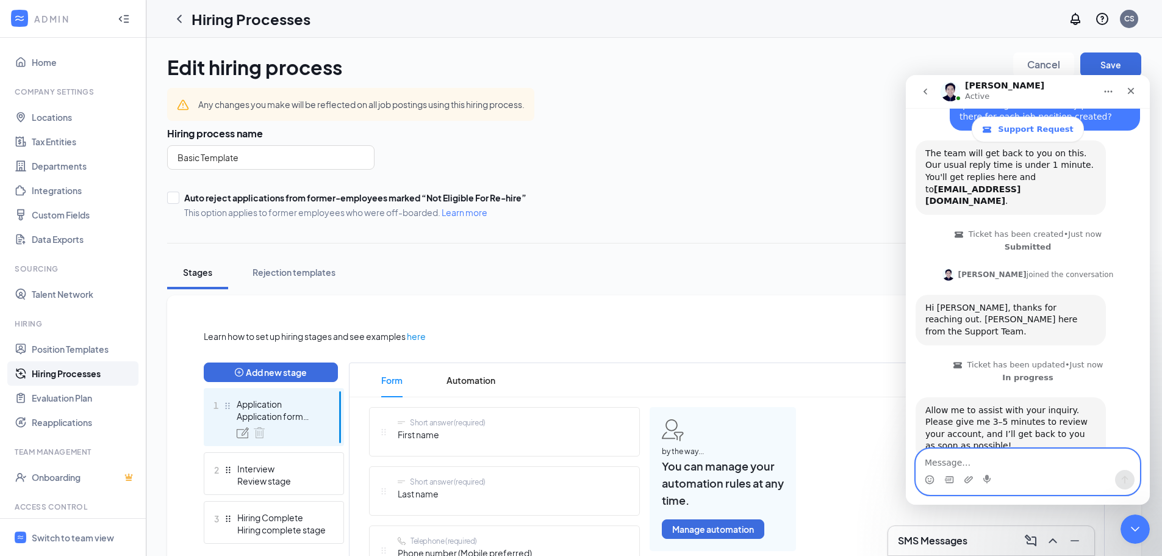
click at [967, 467] on textarea "Message…" at bounding box center [1027, 459] width 223 height 21
type textarea "Ok"
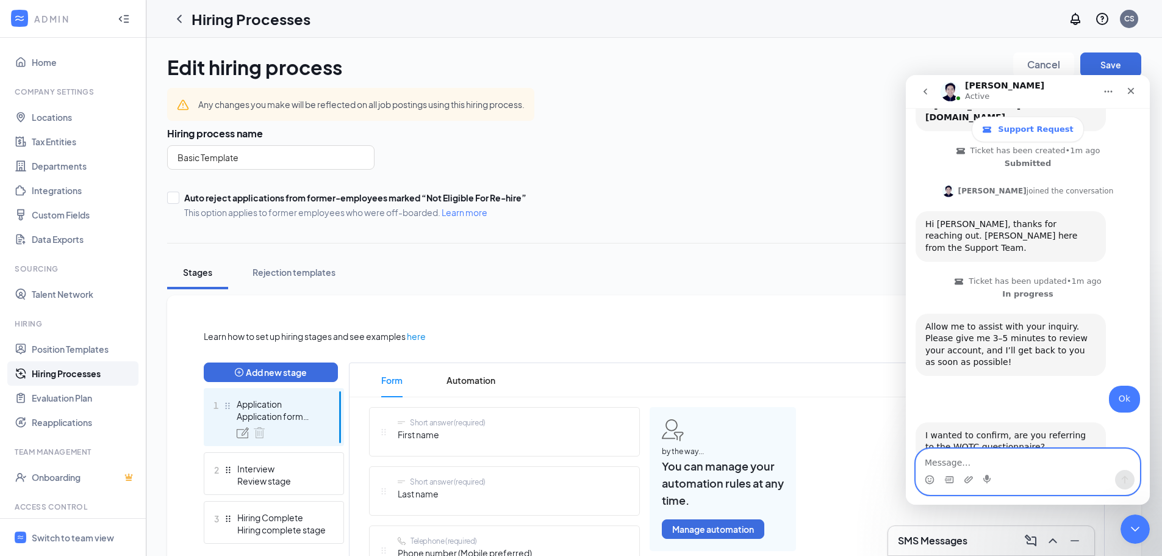
scroll to position [184, 0]
click at [1026, 459] on textarea "Message…" at bounding box center [1027, 459] width 223 height 21
paste textarea "Equal Employment Opportunity"
type textarea "Equal Employment Opportunity"
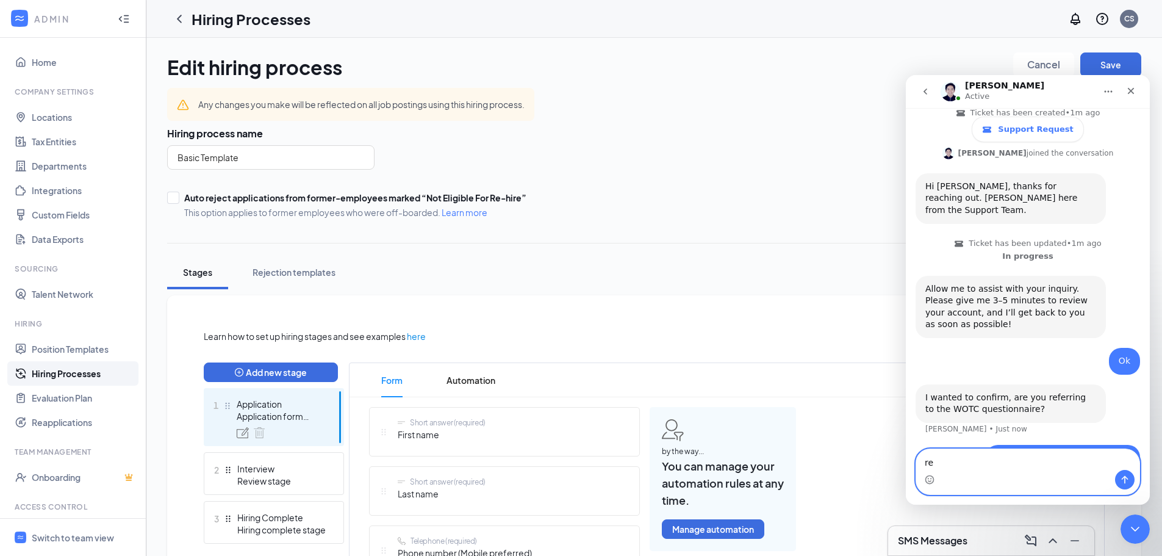
type textarea "r"
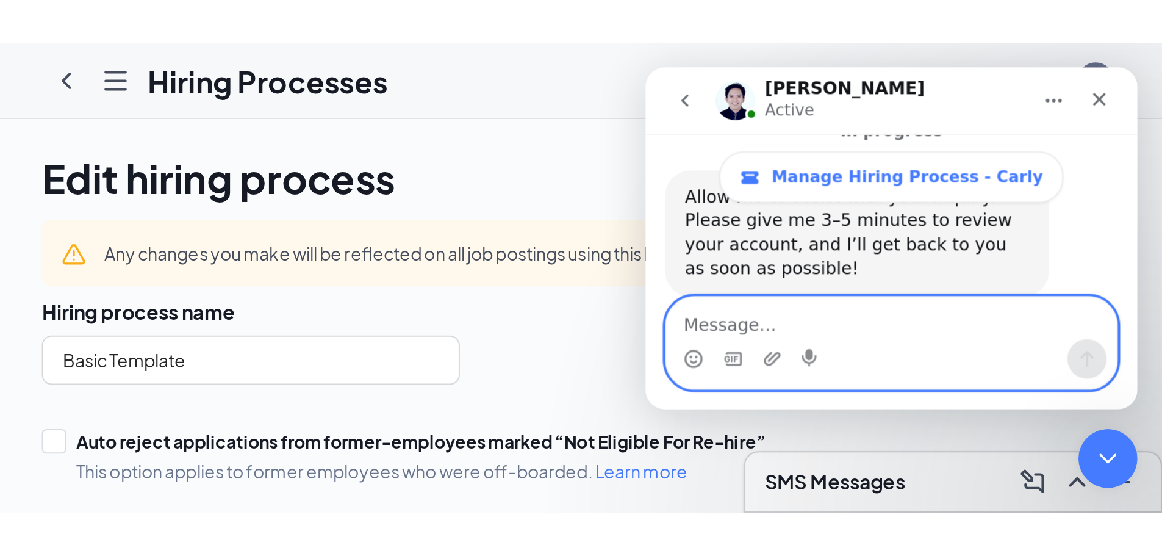
scroll to position [370, 0]
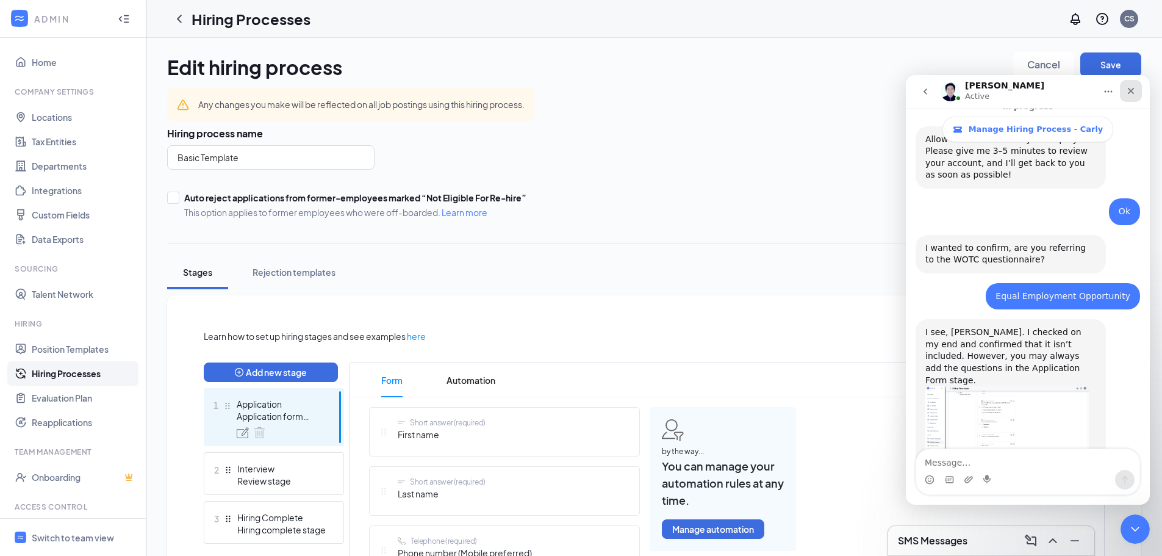
click at [1133, 89] on icon "Close" at bounding box center [1131, 91] width 7 height 7
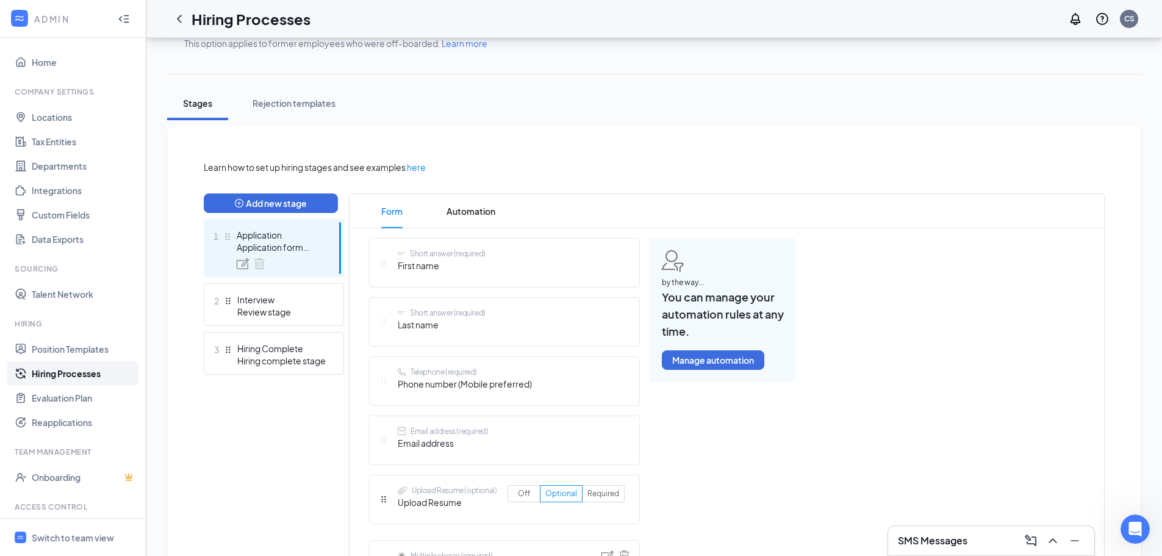
scroll to position [61, 0]
